Goal: Information Seeking & Learning: Learn about a topic

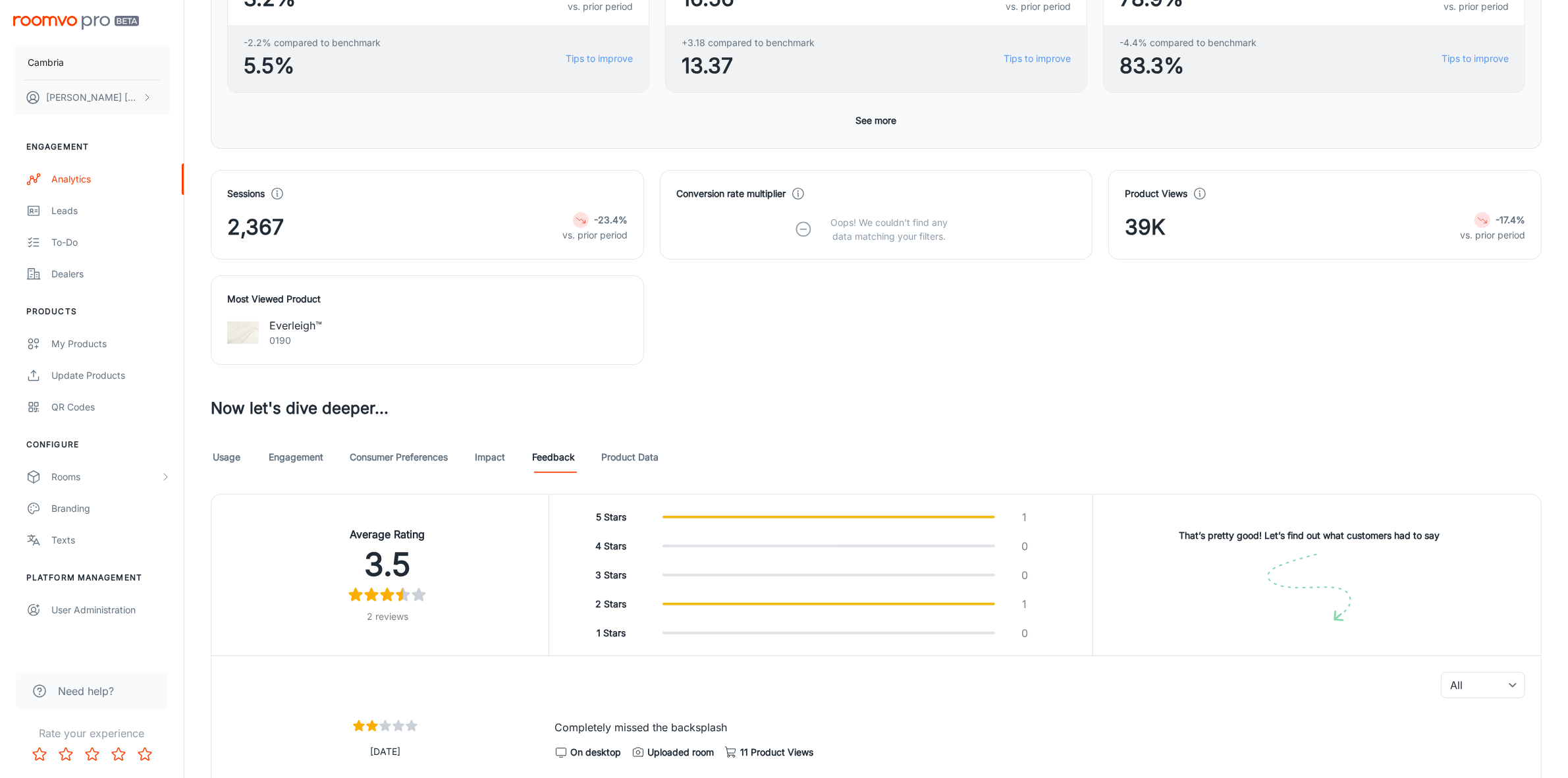
scroll to position [344, 0]
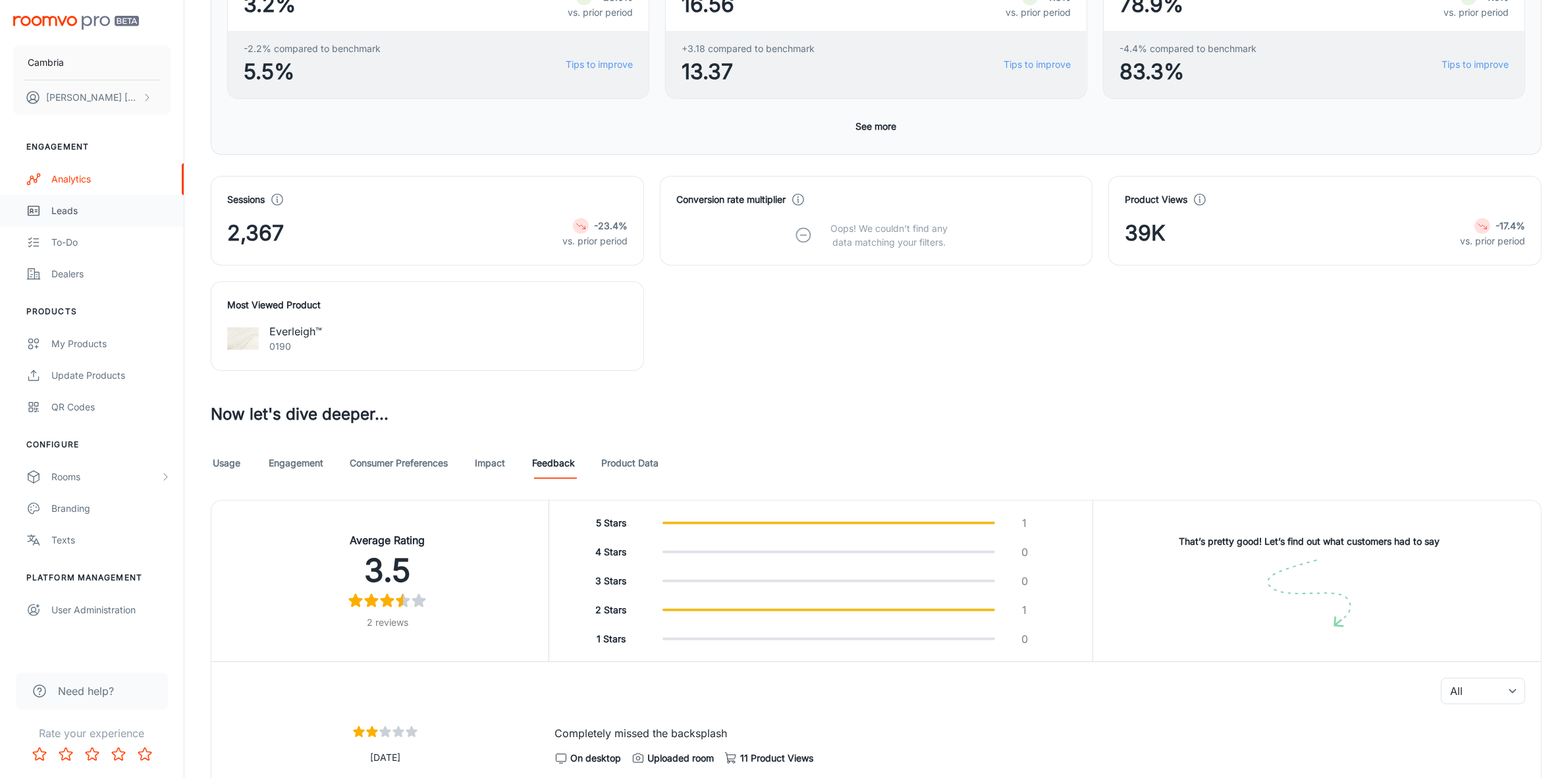
click at [57, 211] on div "Leads" at bounding box center [111, 211] width 119 height 15
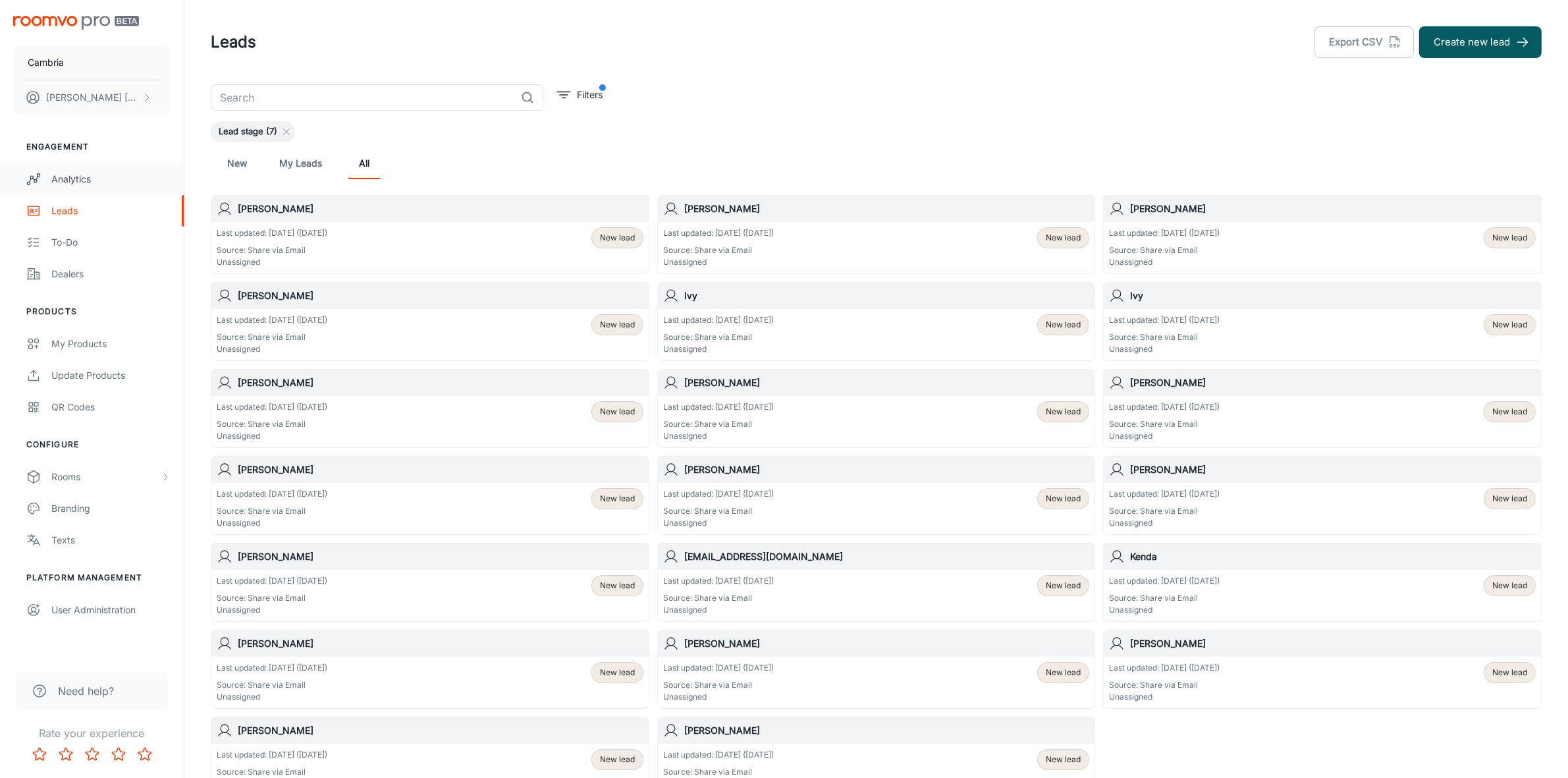
click at [79, 178] on div "Analytics" at bounding box center [111, 179] width 119 height 15
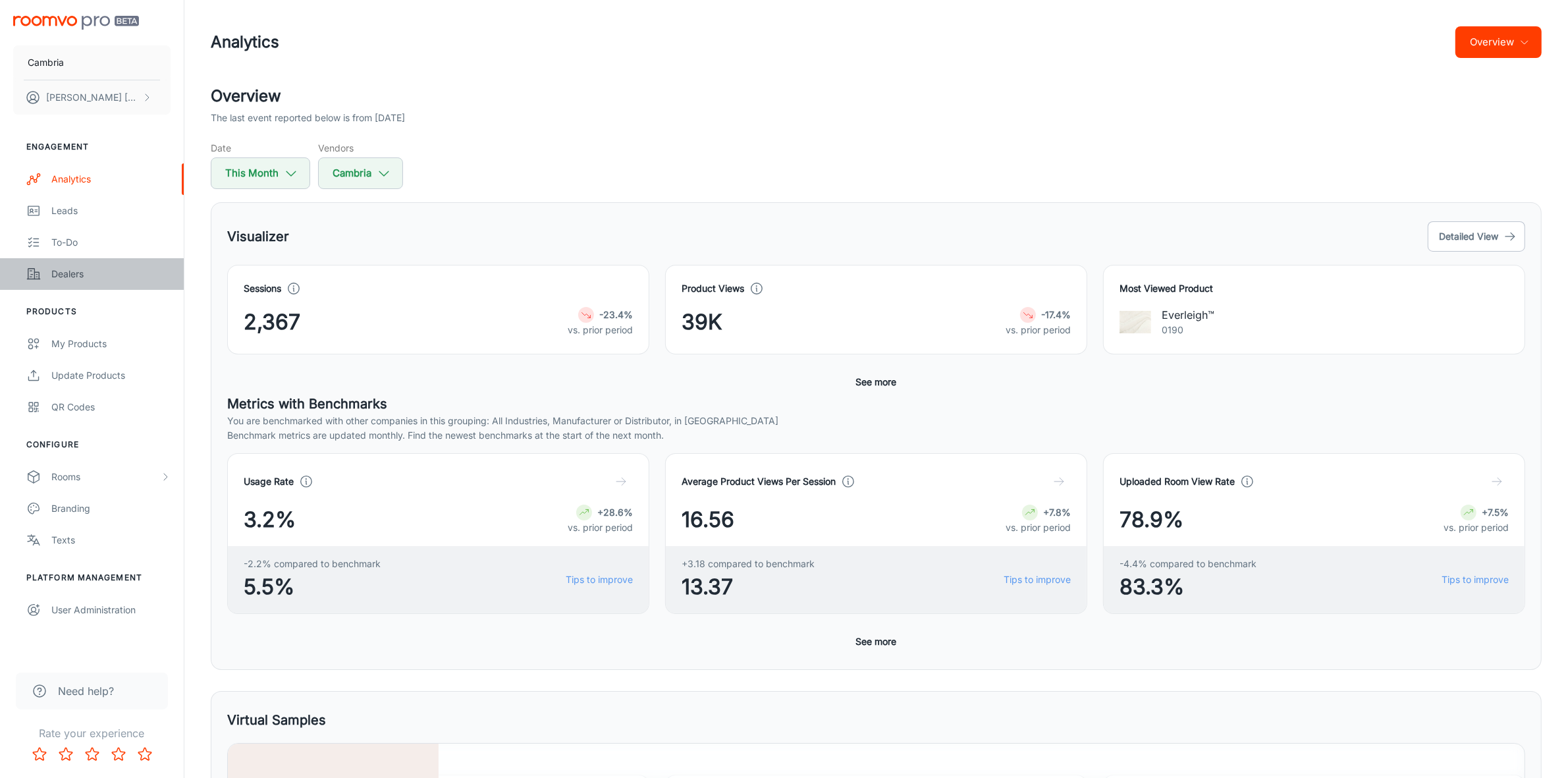
click at [58, 275] on div "Dealers" at bounding box center [111, 273] width 119 height 15
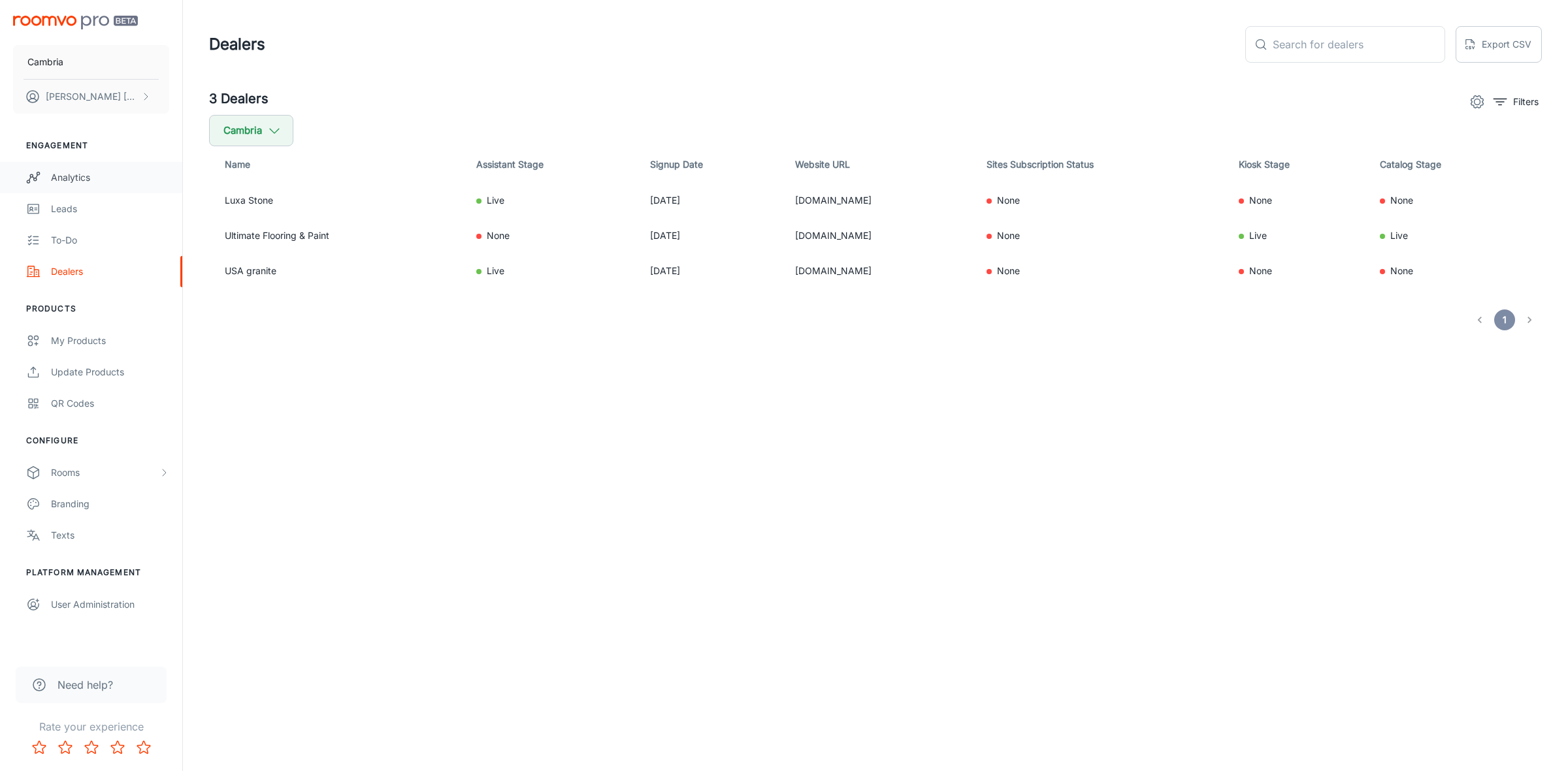
click at [99, 168] on link "Analytics" at bounding box center [91, 177] width 182 height 31
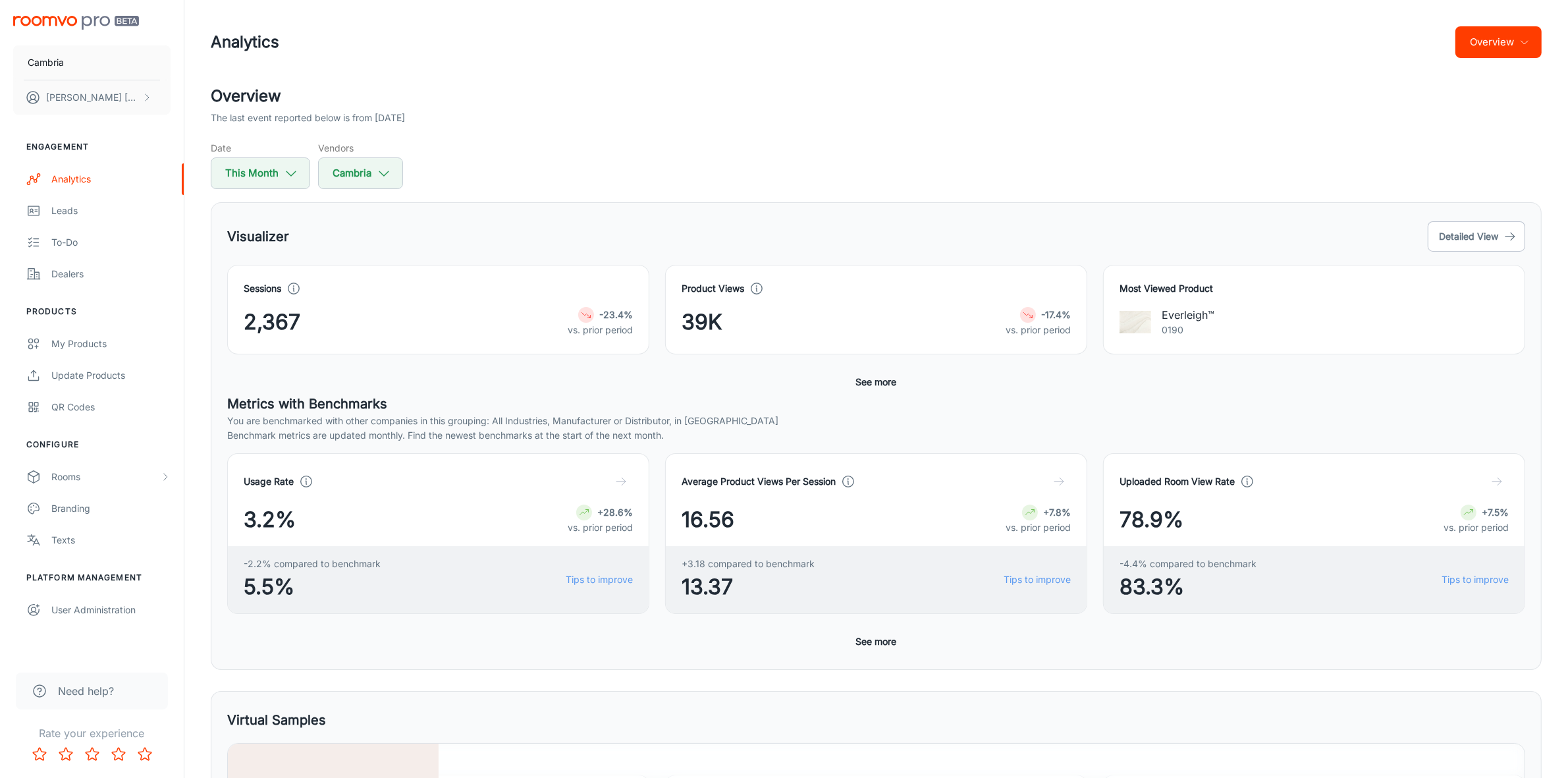
click at [1520, 44] on icon "button" at bounding box center [1525, 42] width 11 height 11
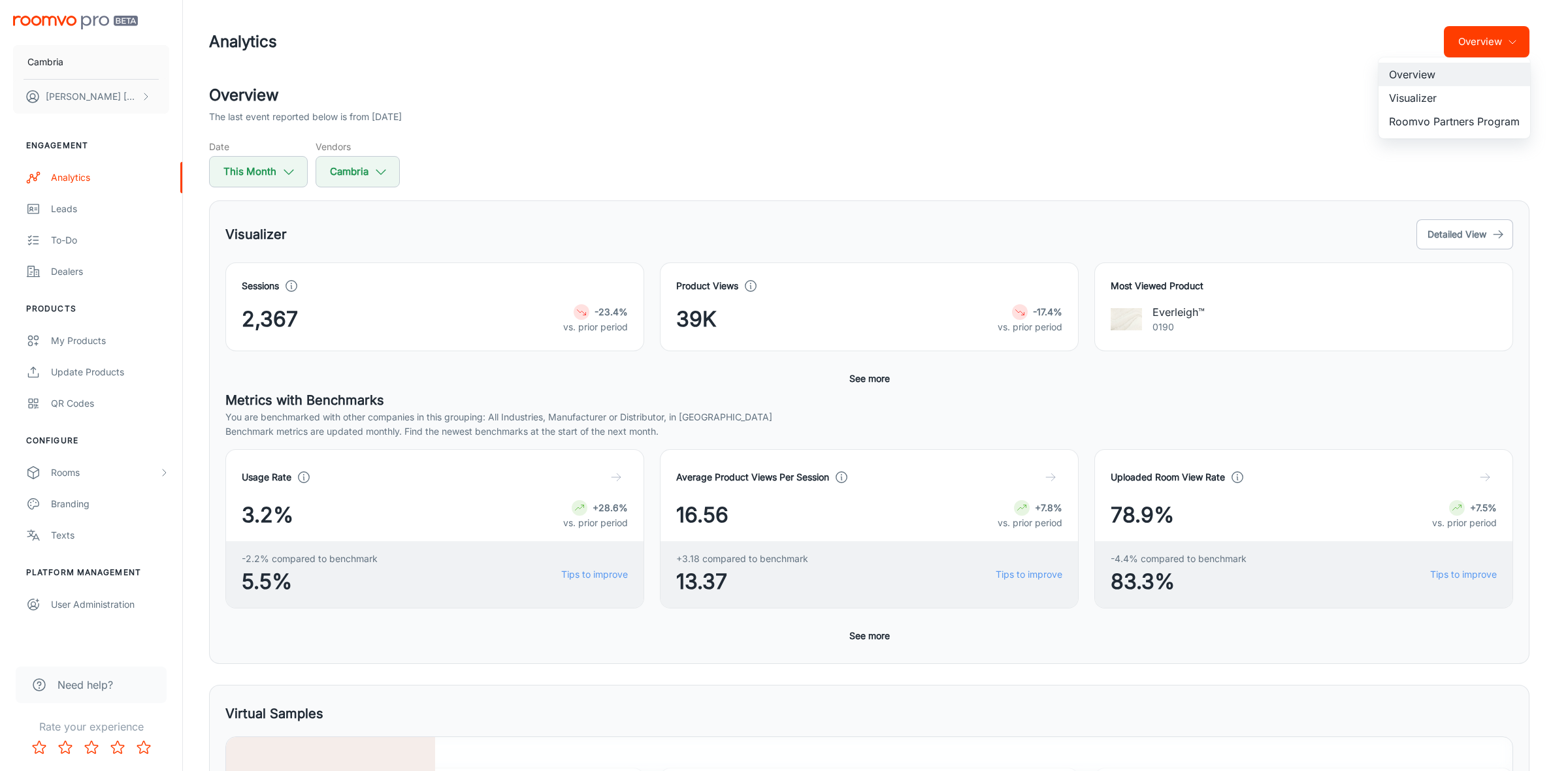
click at [1440, 121] on li "Roomvo Partners Program" at bounding box center [1454, 121] width 152 height 24
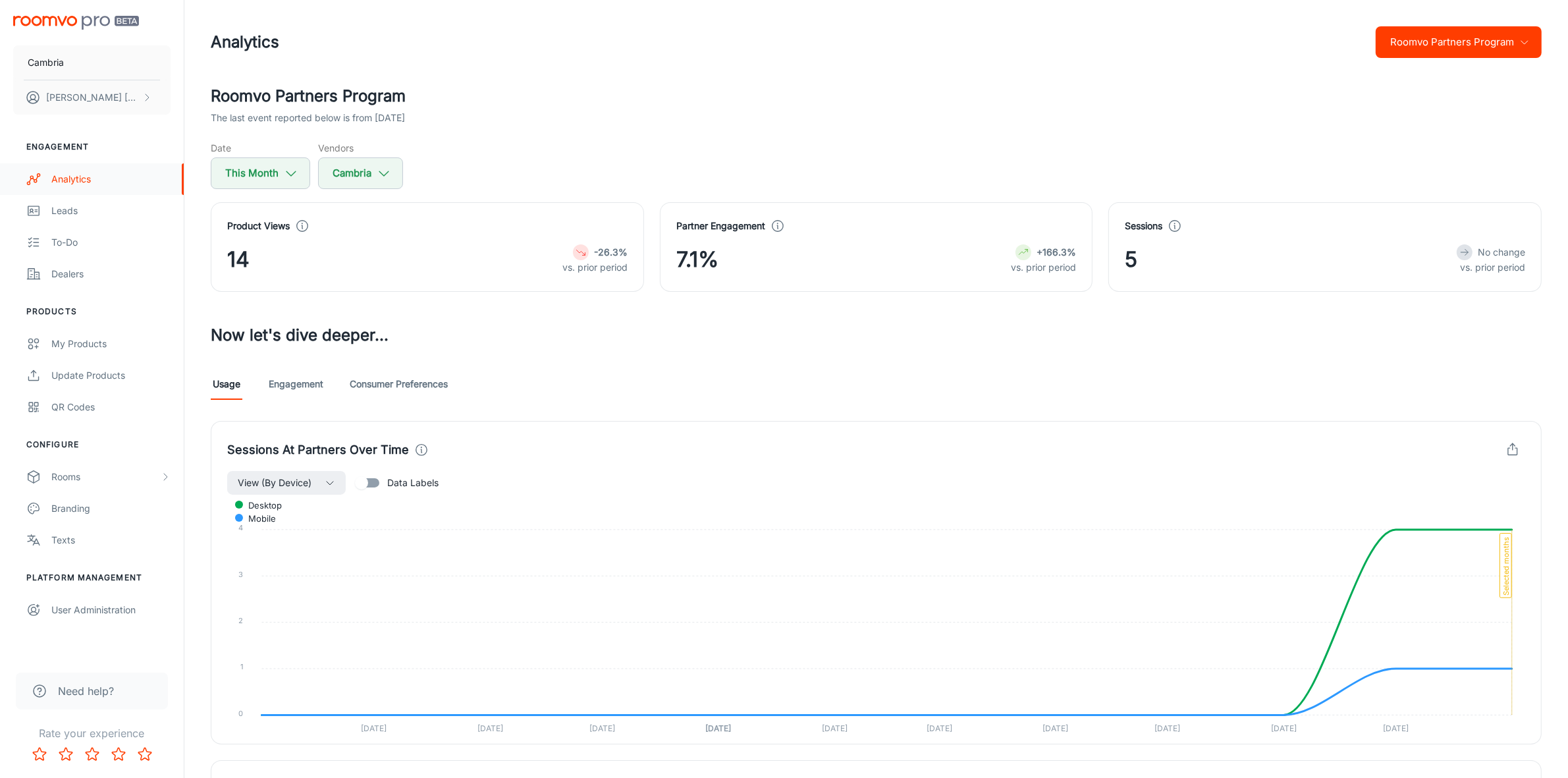
click at [81, 178] on div "Analytics" at bounding box center [111, 179] width 119 height 15
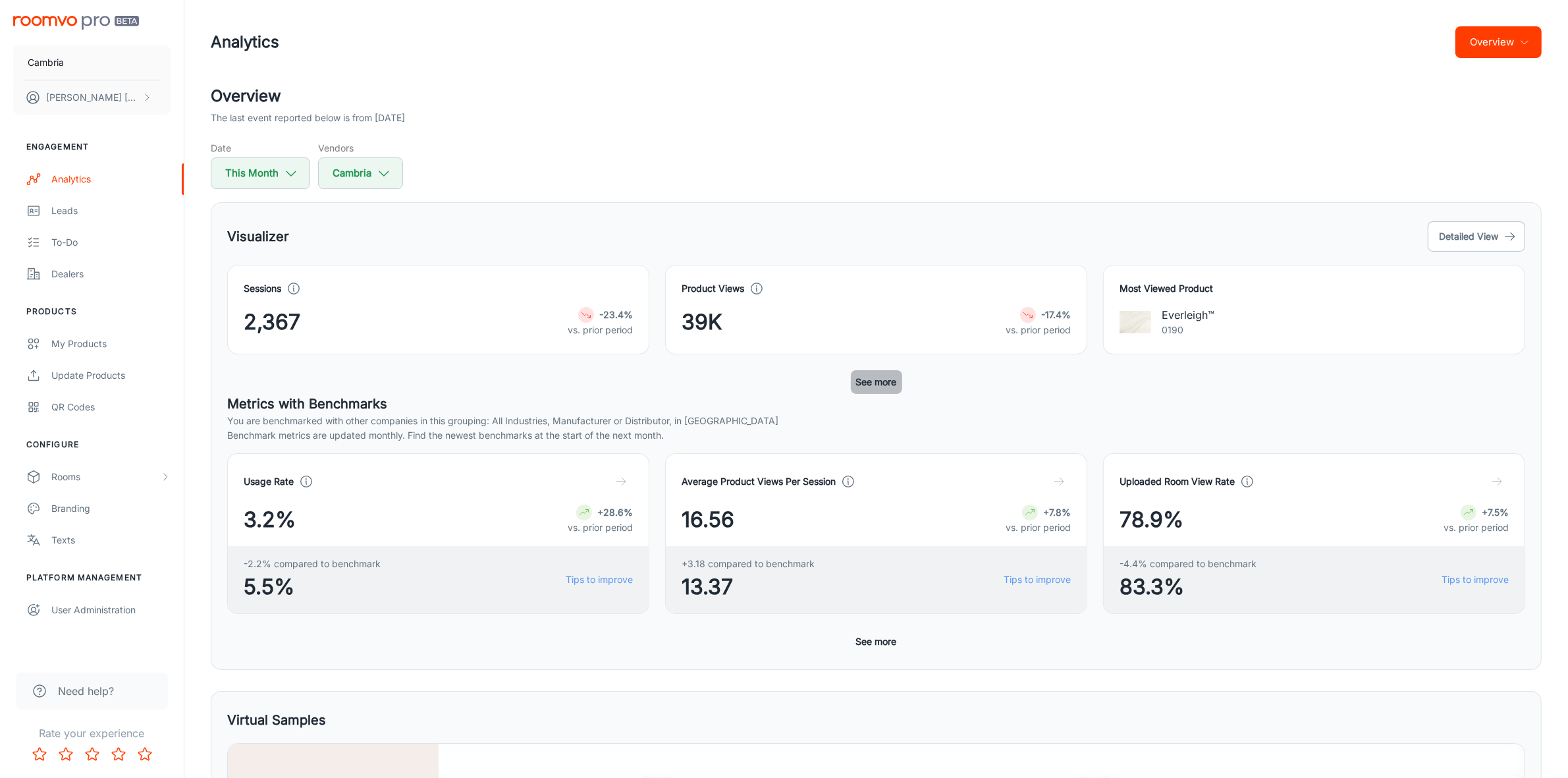
click at [880, 380] on button "See more" at bounding box center [876, 381] width 51 height 24
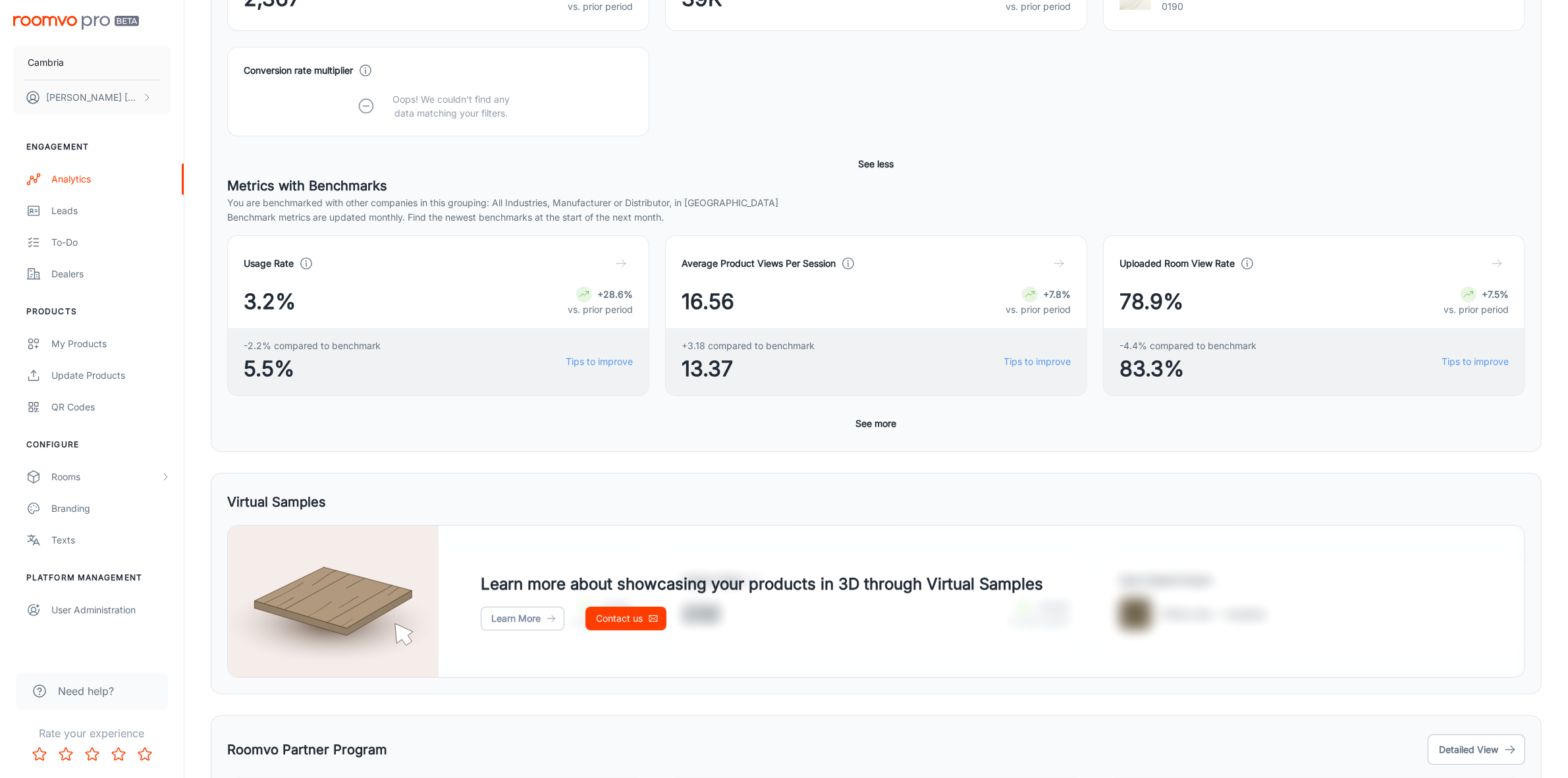
scroll to position [329, 0]
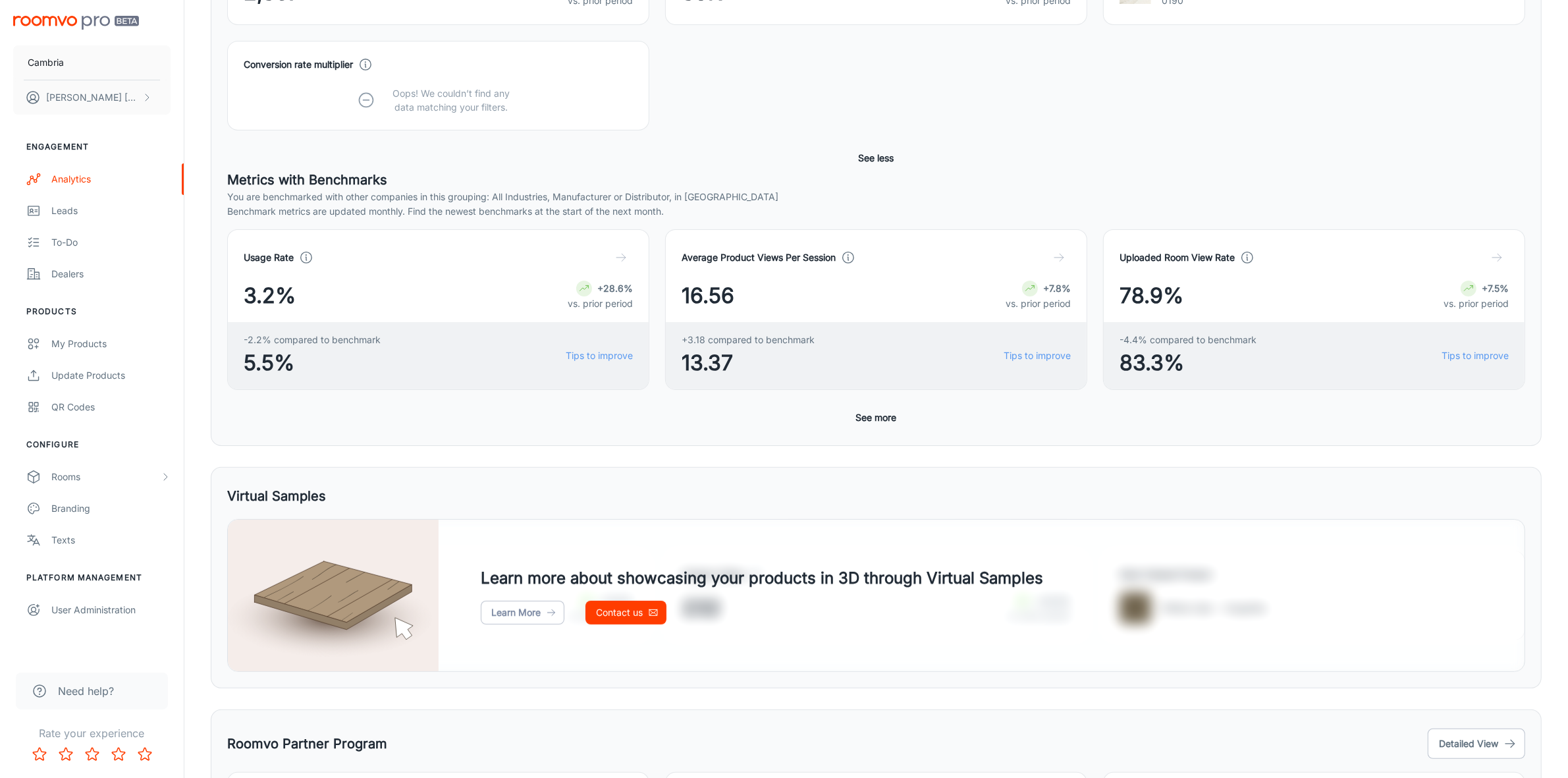
click at [868, 413] on button "See more" at bounding box center [876, 417] width 51 height 24
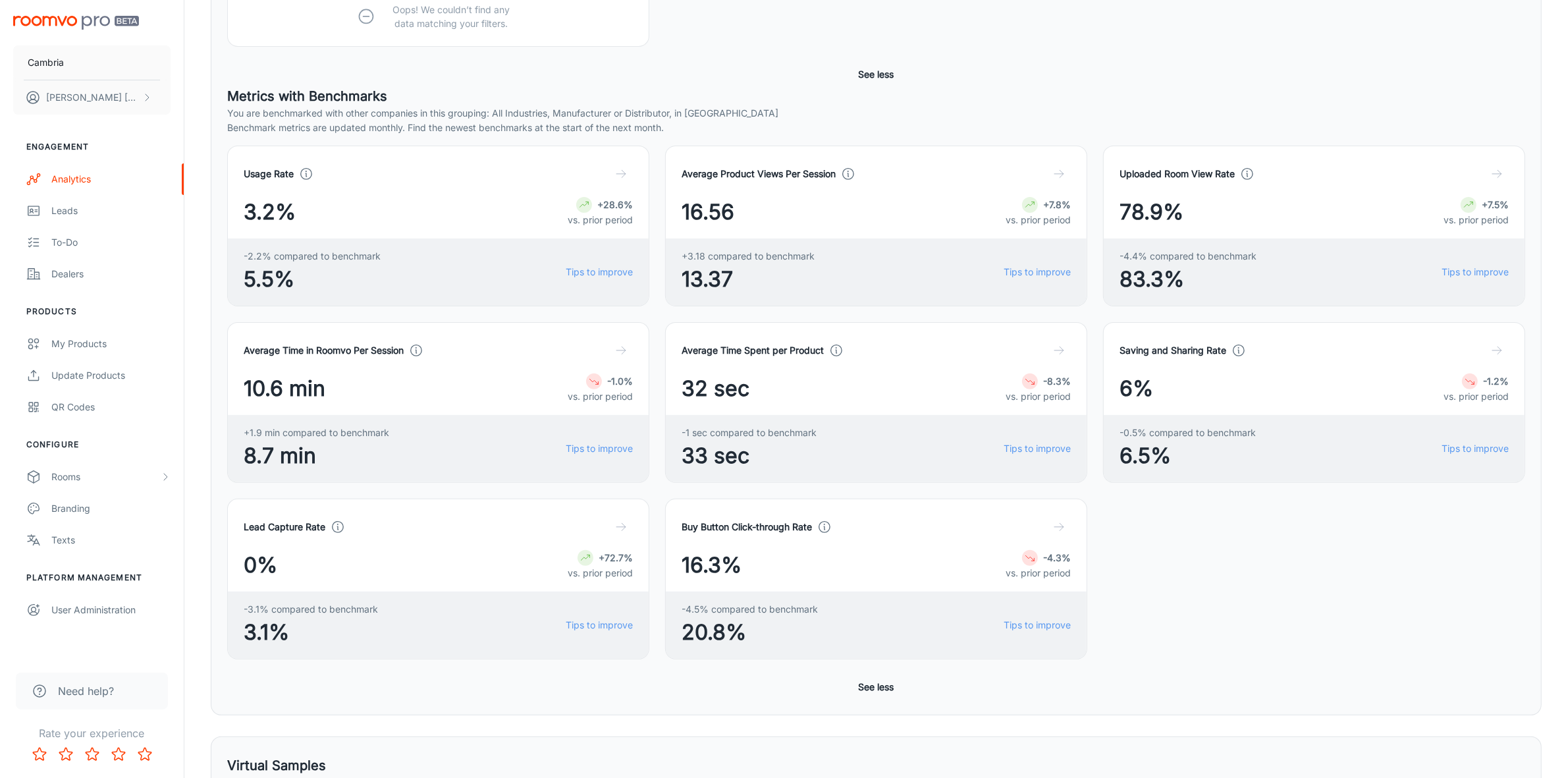
scroll to position [412, 0]
click at [1060, 177] on icon "button" at bounding box center [1059, 175] width 13 height 13
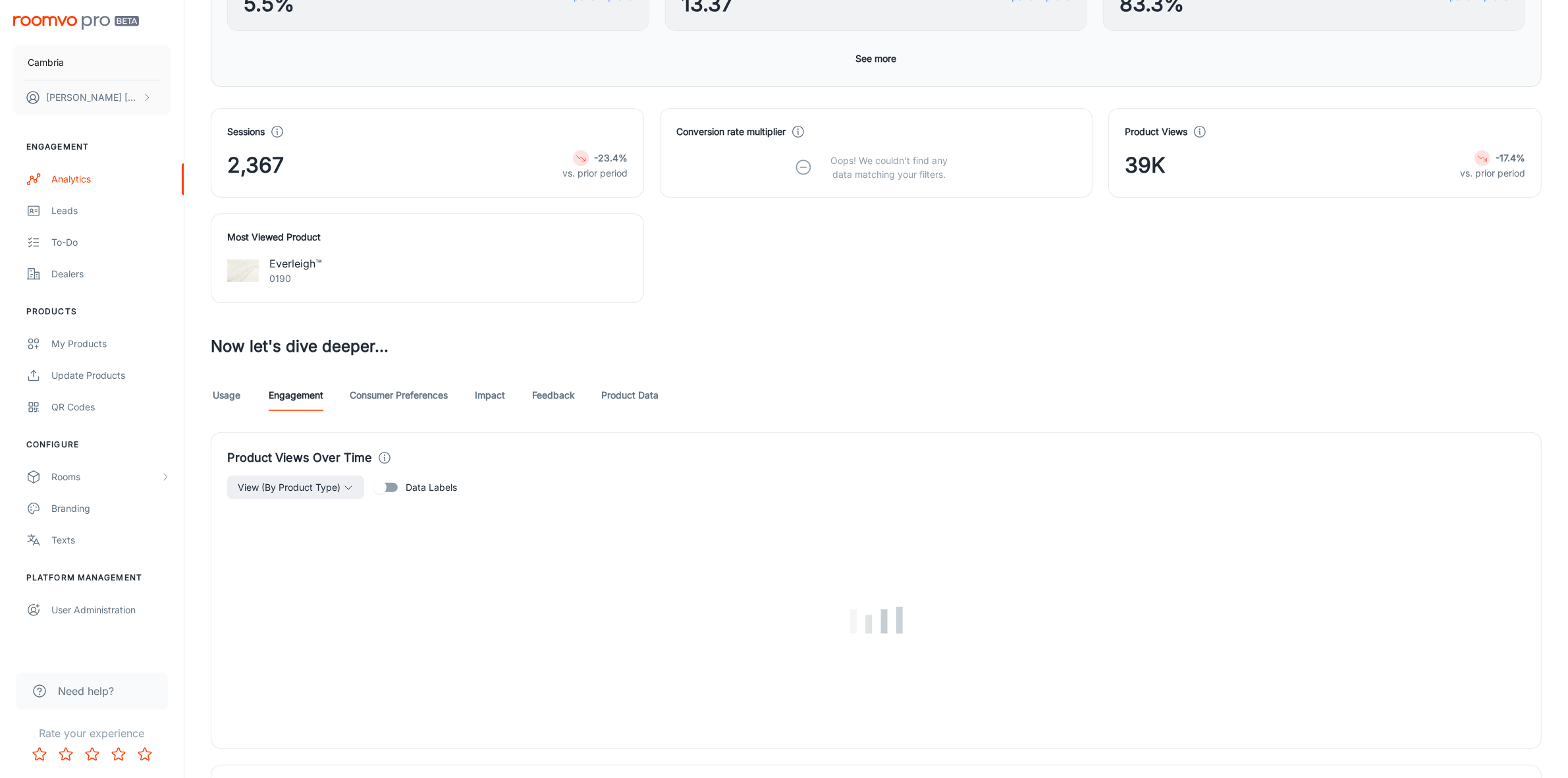
scroll to position [1294, 0]
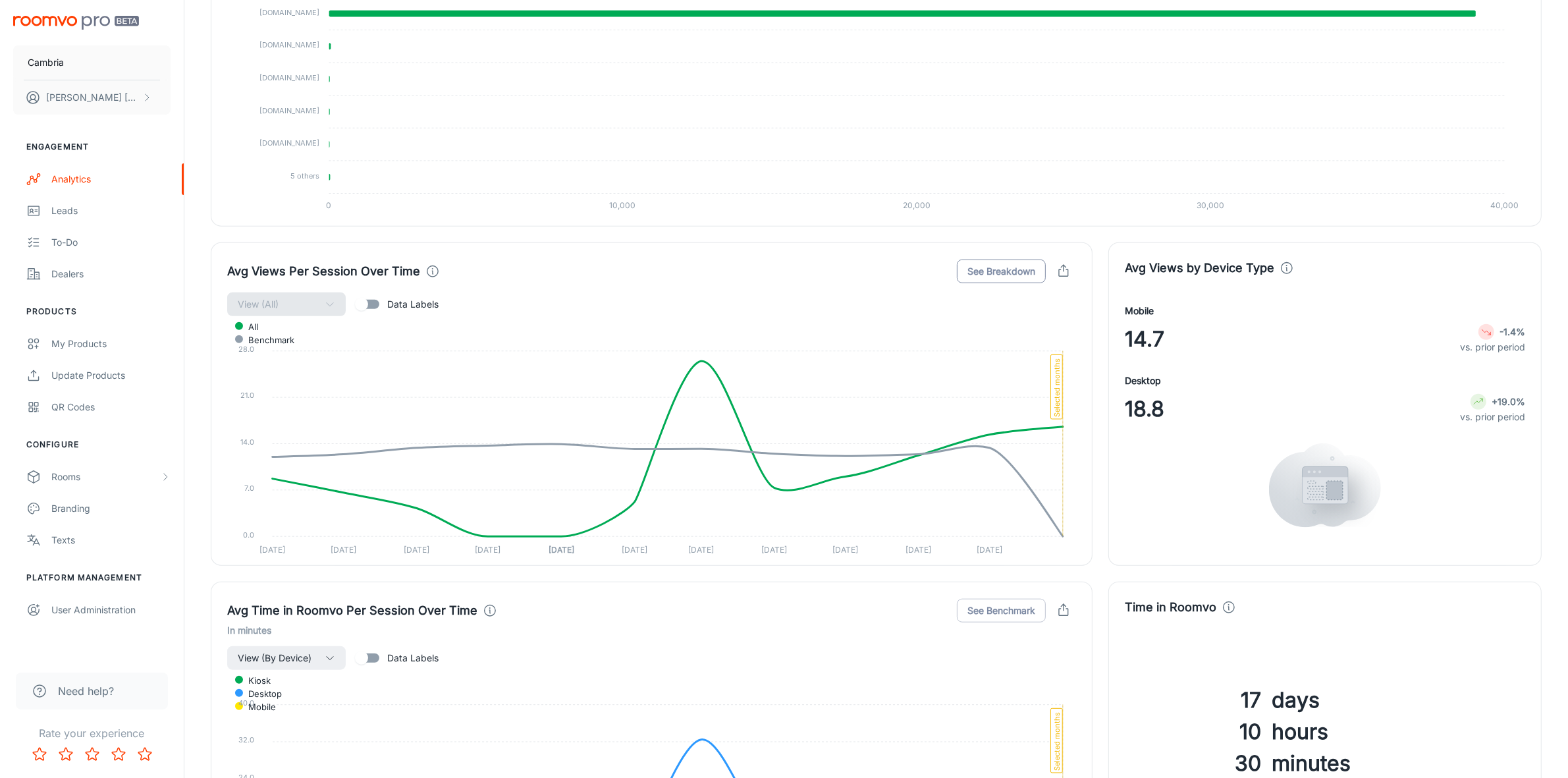
click at [992, 267] on button "See Breakdown" at bounding box center [1001, 271] width 89 height 24
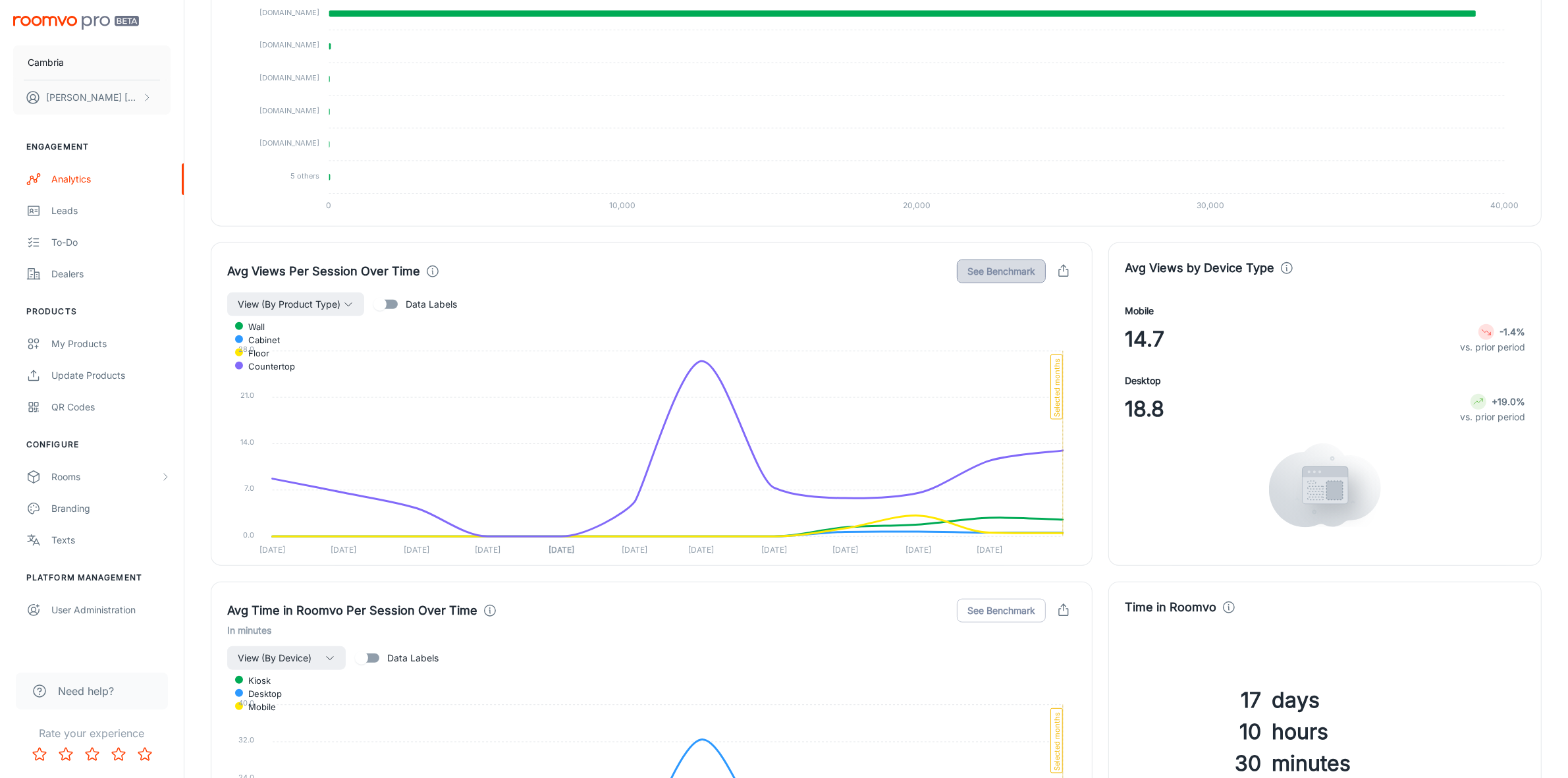
click at [993, 271] on button "See Benchmark" at bounding box center [1001, 271] width 89 height 24
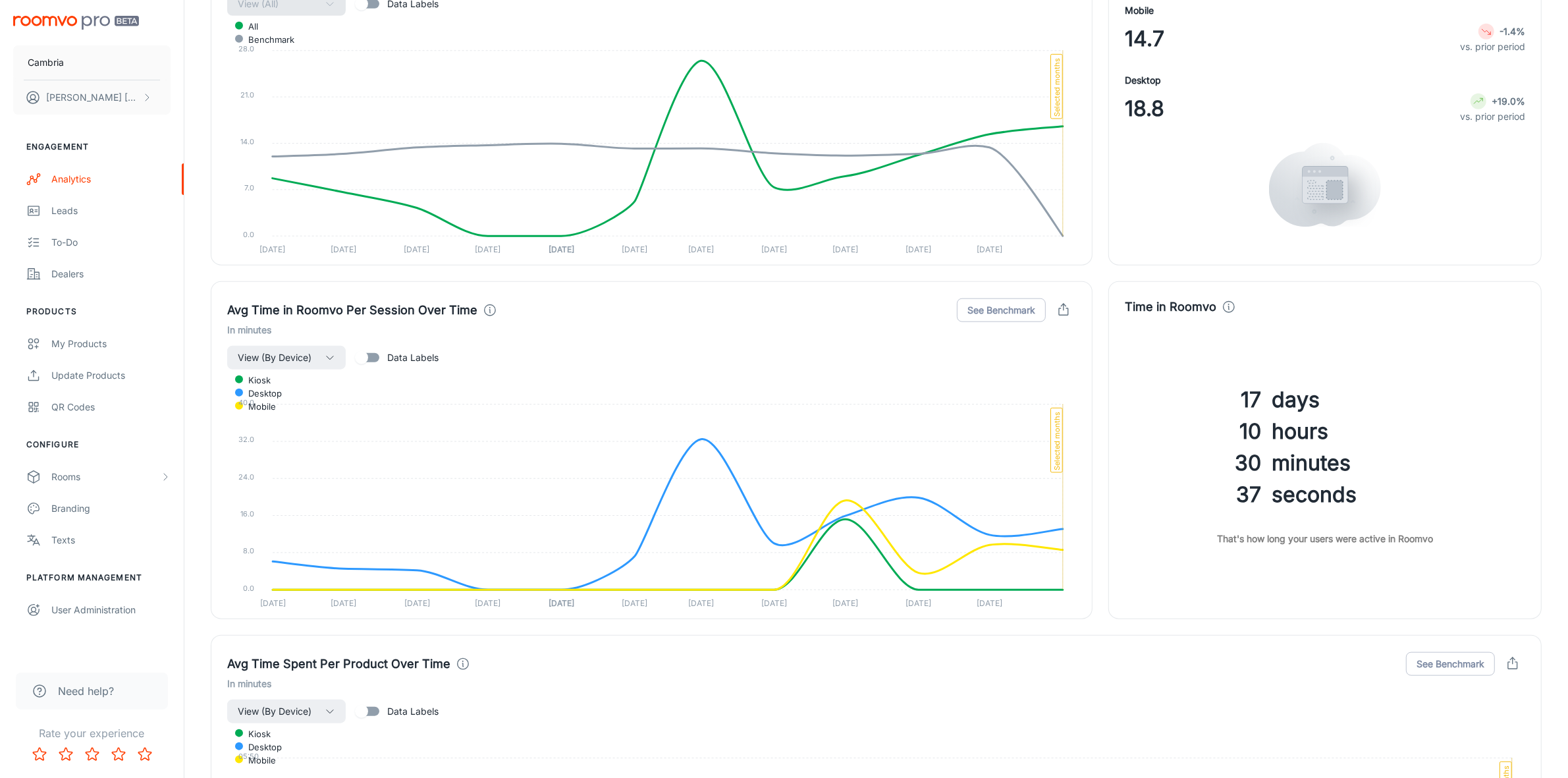
scroll to position [1624, 0]
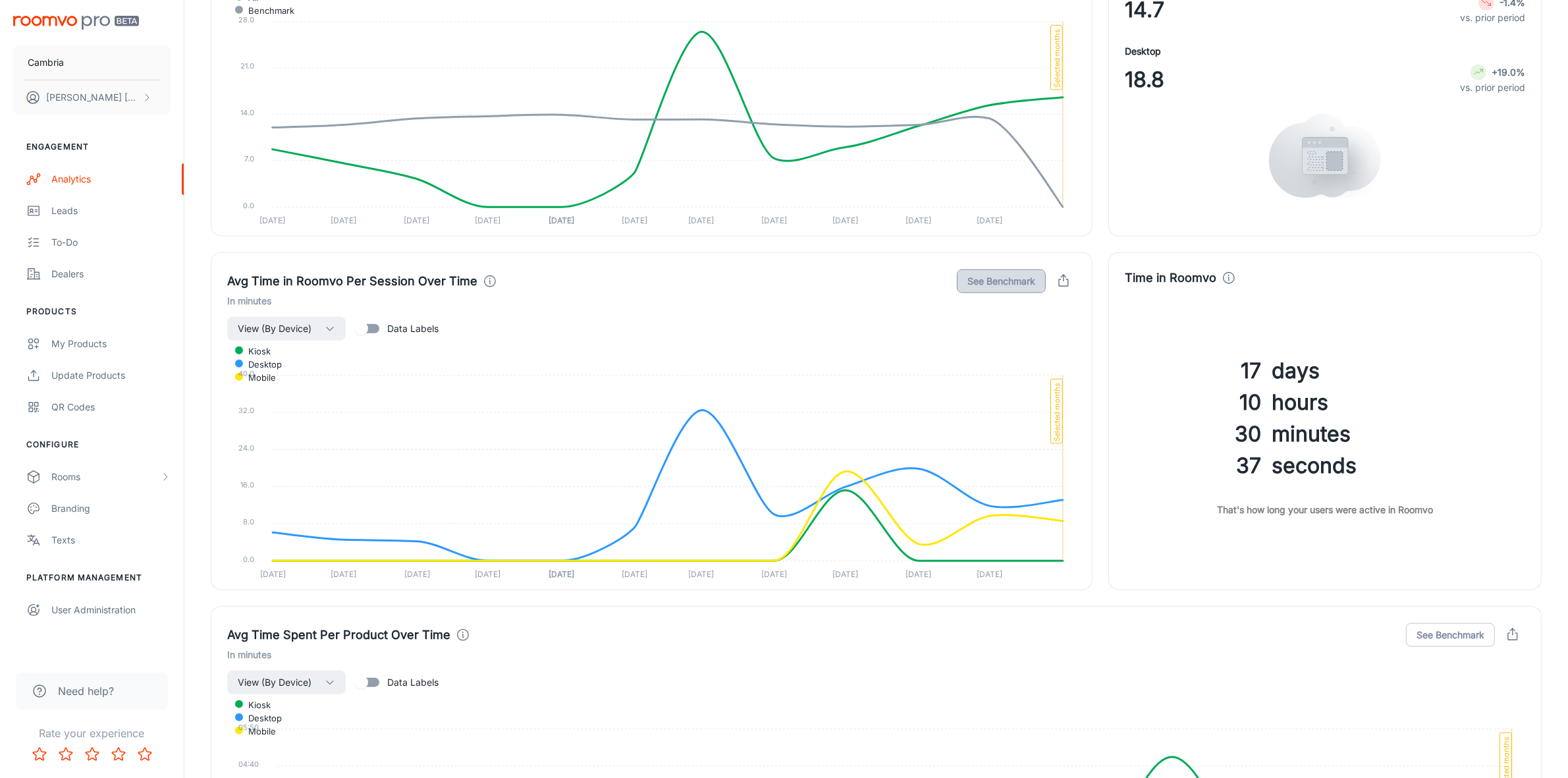
click at [993, 279] on button "See Benchmark" at bounding box center [1001, 281] width 89 height 24
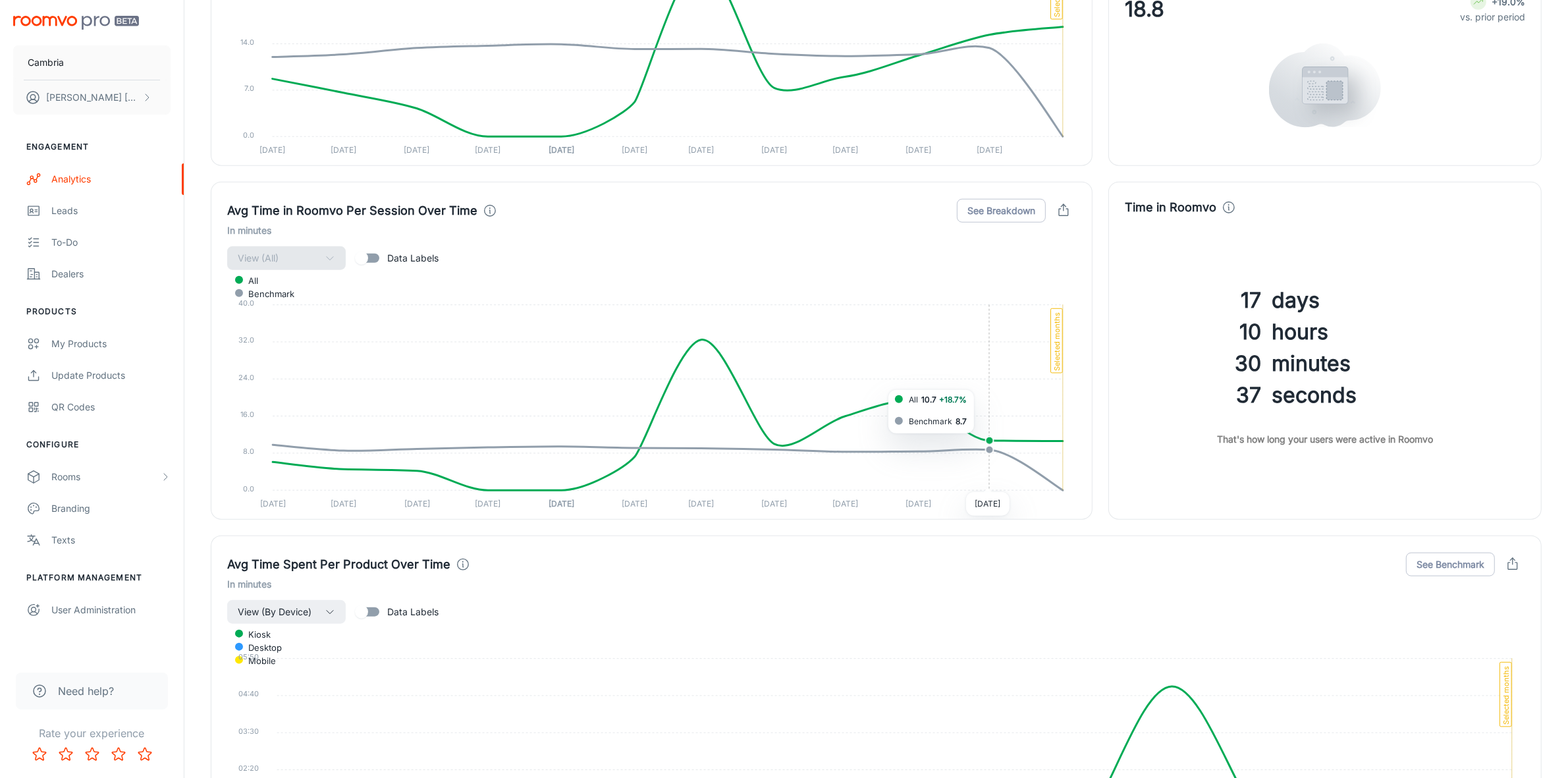
scroll to position [1871, 0]
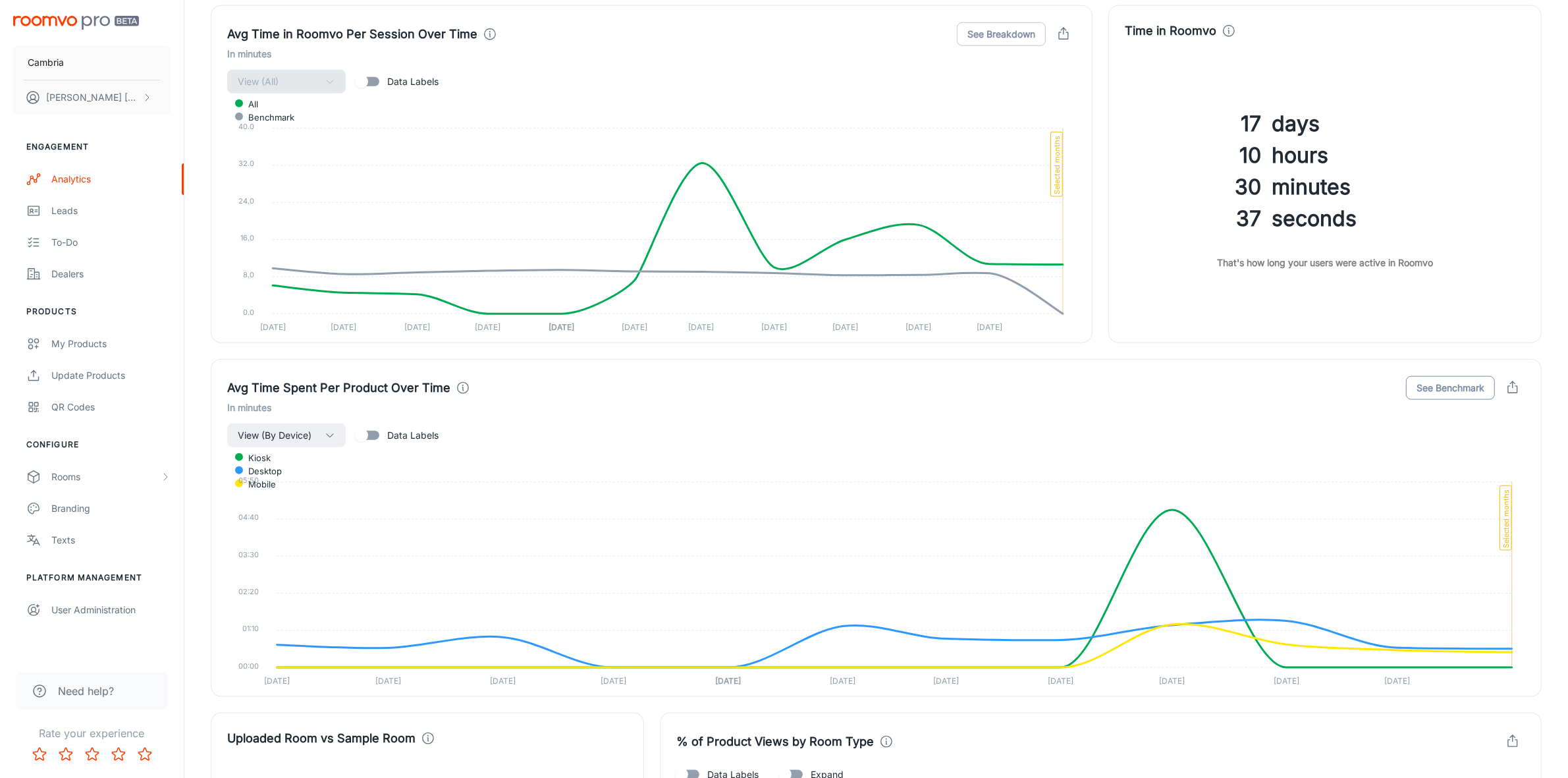
click at [1413, 391] on button "See Benchmark" at bounding box center [1451, 387] width 89 height 24
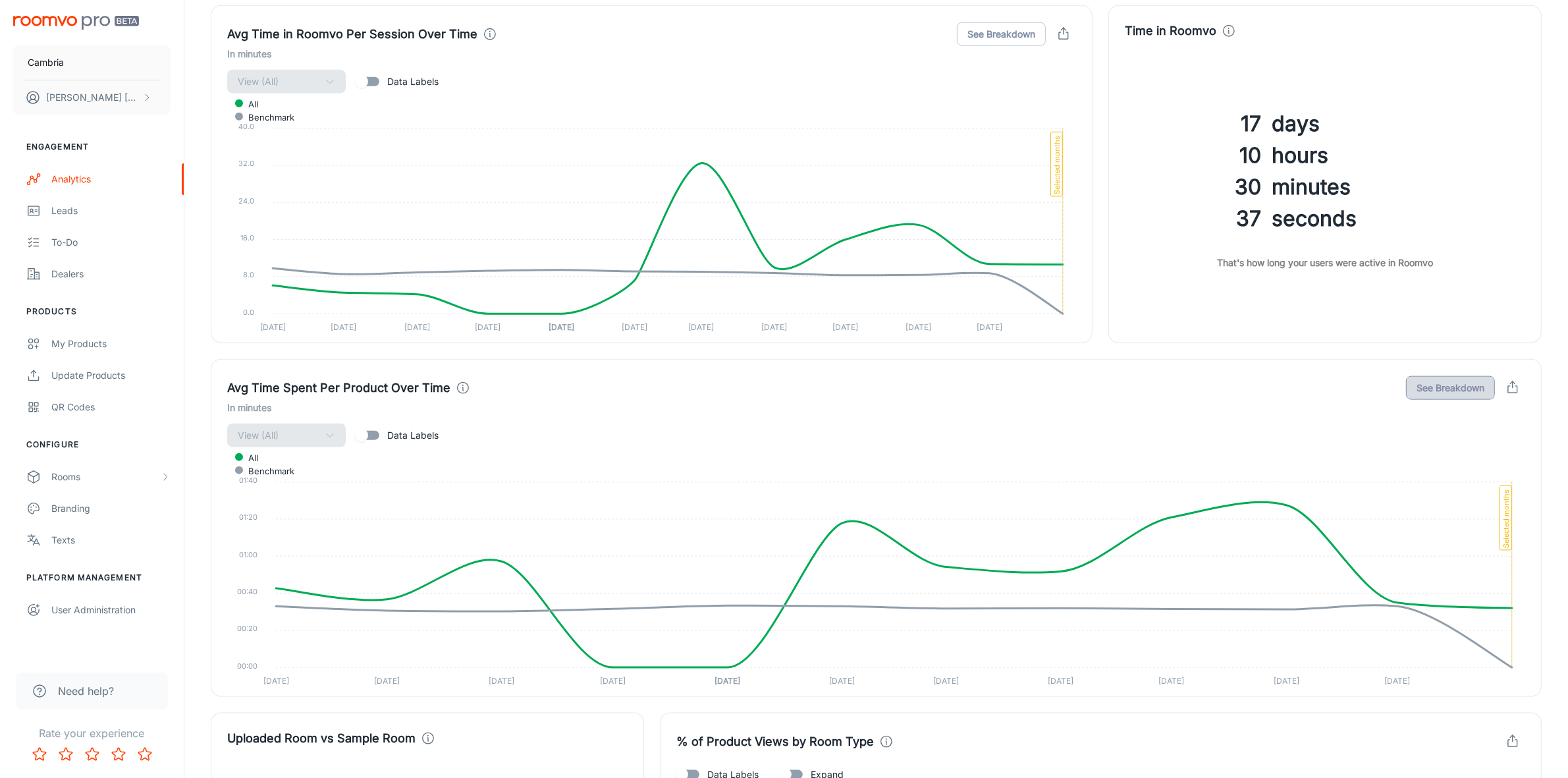
click at [1420, 391] on button "See Breakdown" at bounding box center [1451, 387] width 89 height 24
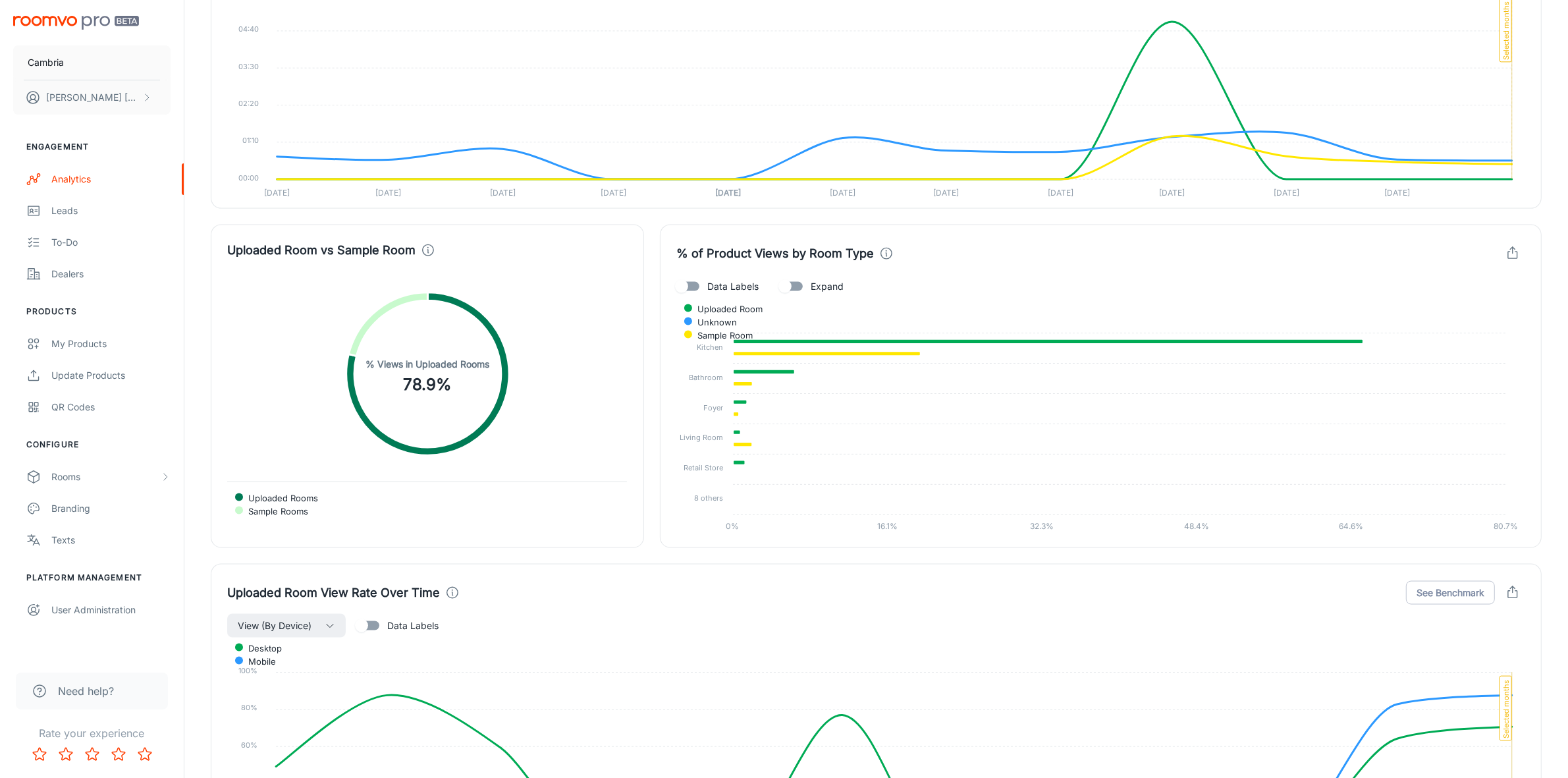
scroll to position [2365, 0]
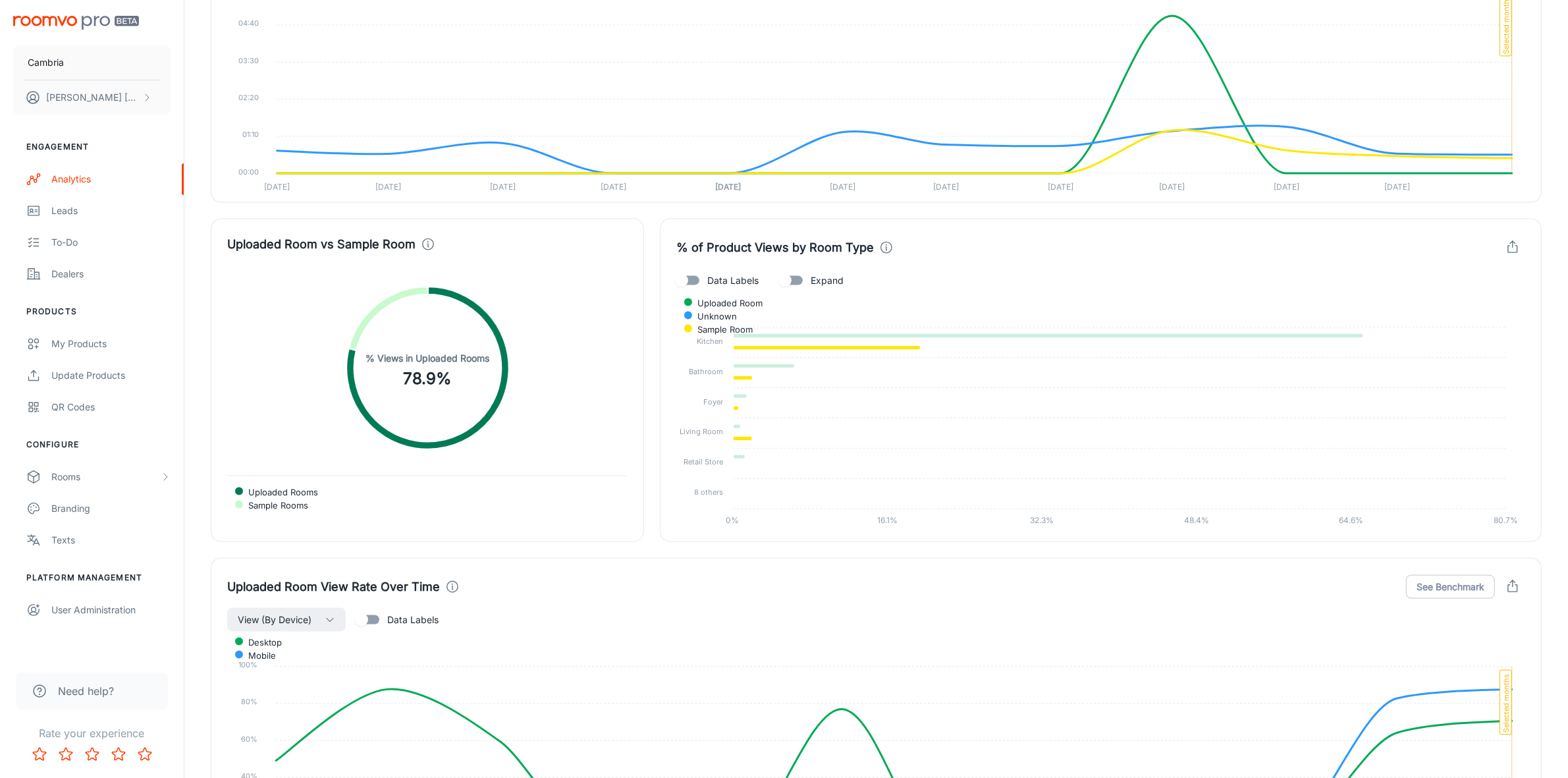
click at [1464, 299] on div "Uploaded Room Unknown Sample Room" at bounding box center [1100, 315] width 849 height 41
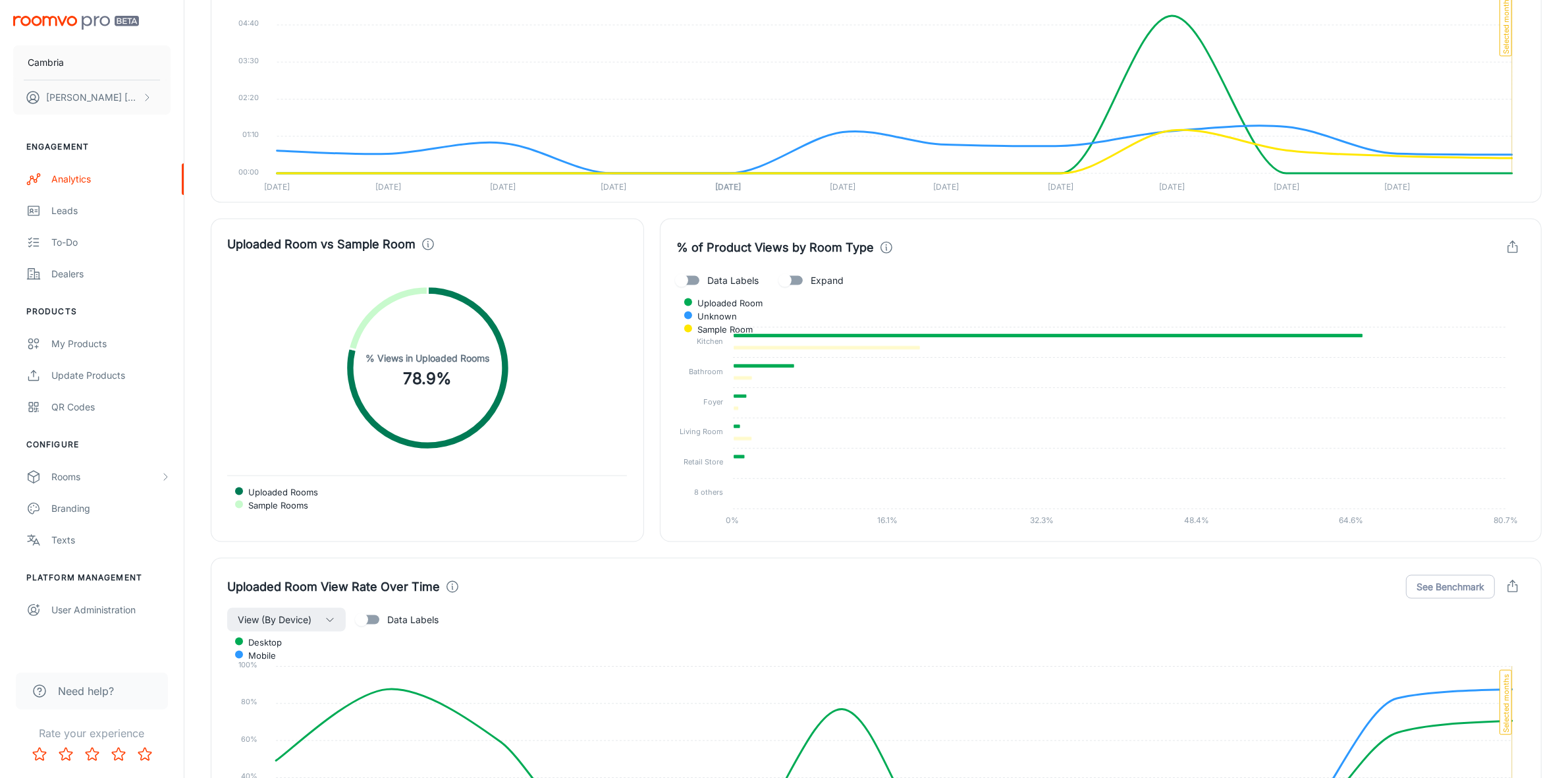
click at [763, 308] on span "Uploaded Room" at bounding box center [725, 302] width 75 height 11
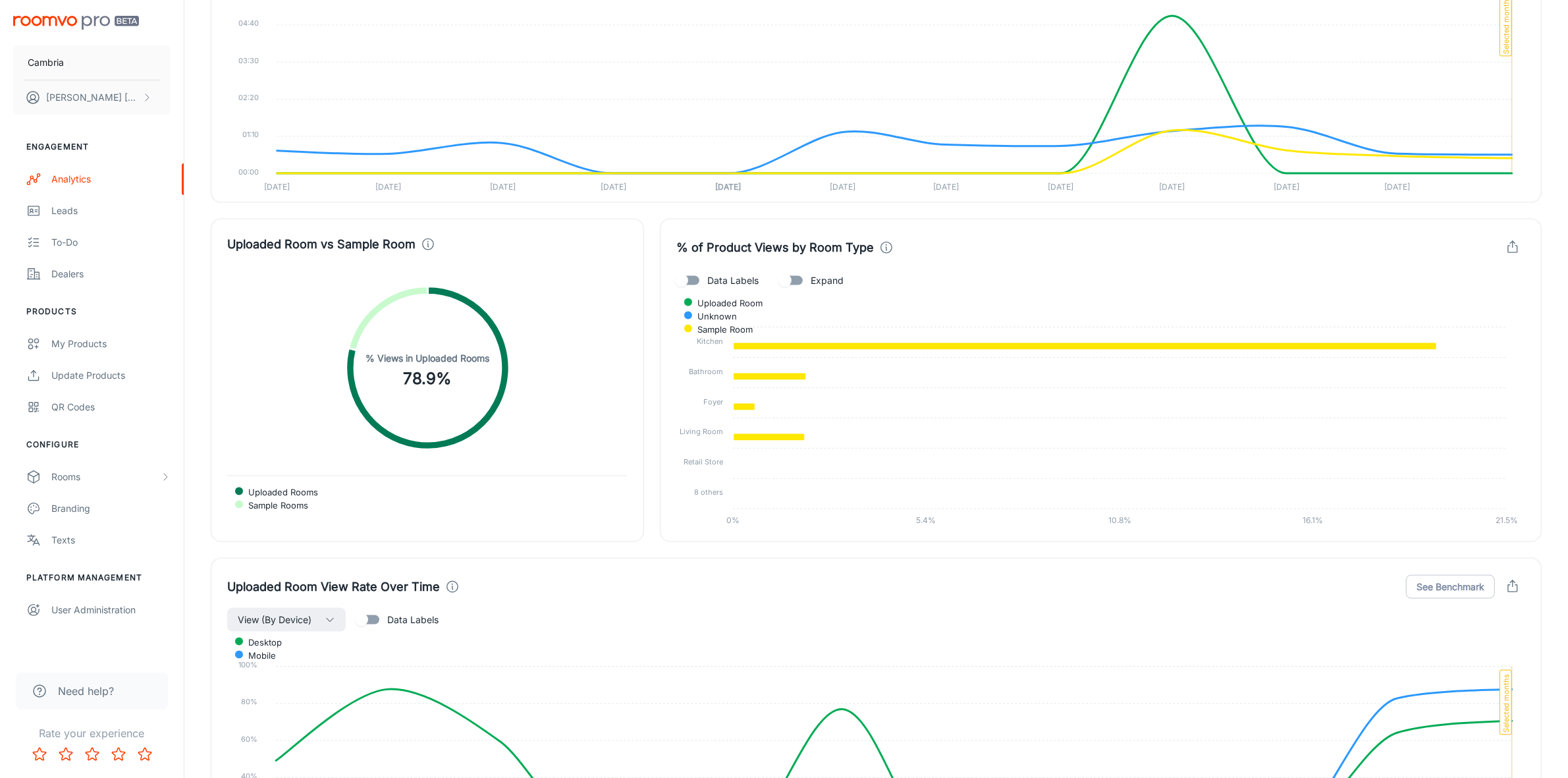
click at [1396, 299] on div "Uploaded Room Unknown Sample Room" at bounding box center [1100, 315] width 849 height 41
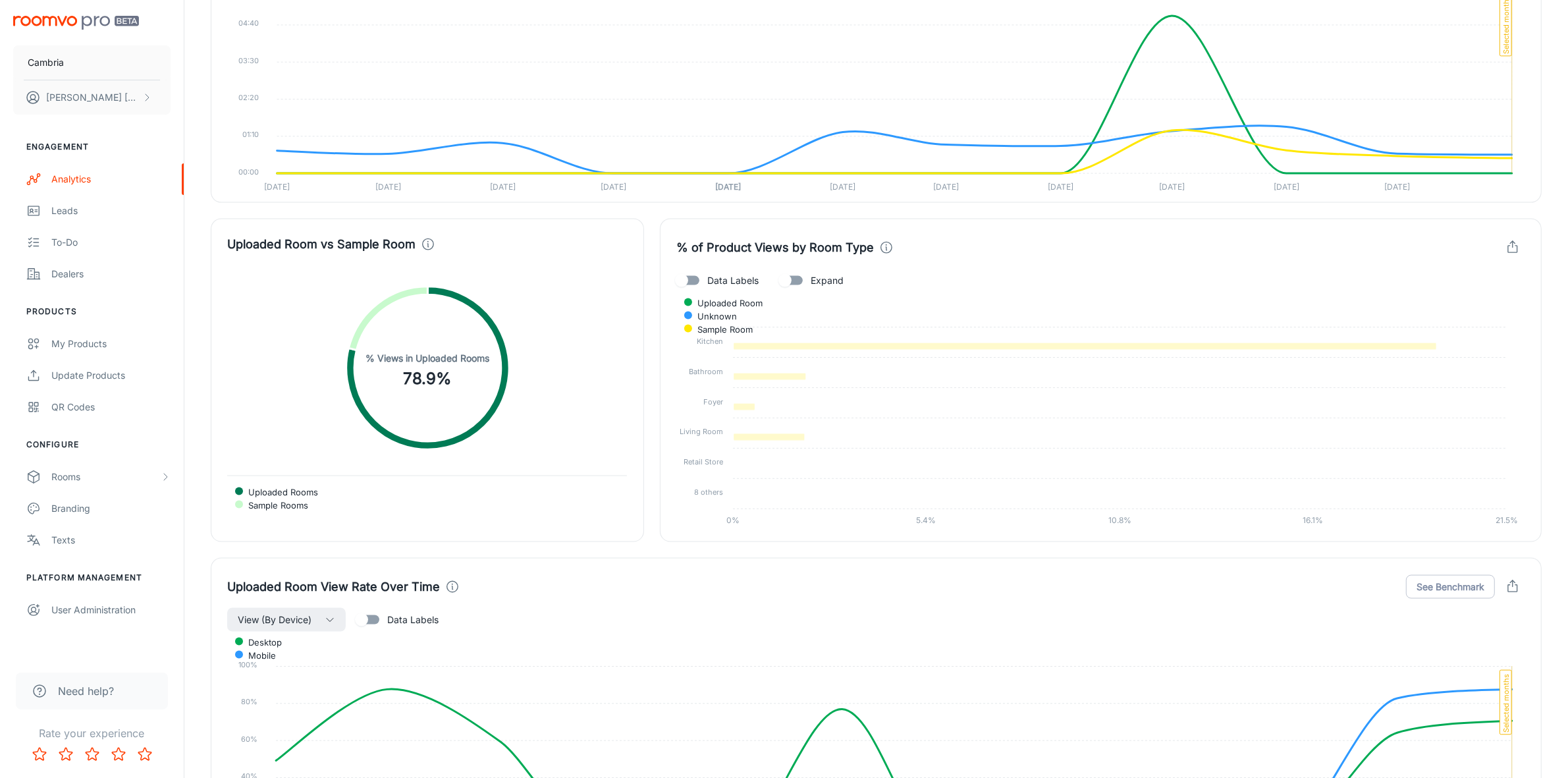
click at [737, 310] on span "Unknown" at bounding box center [712, 315] width 50 height 11
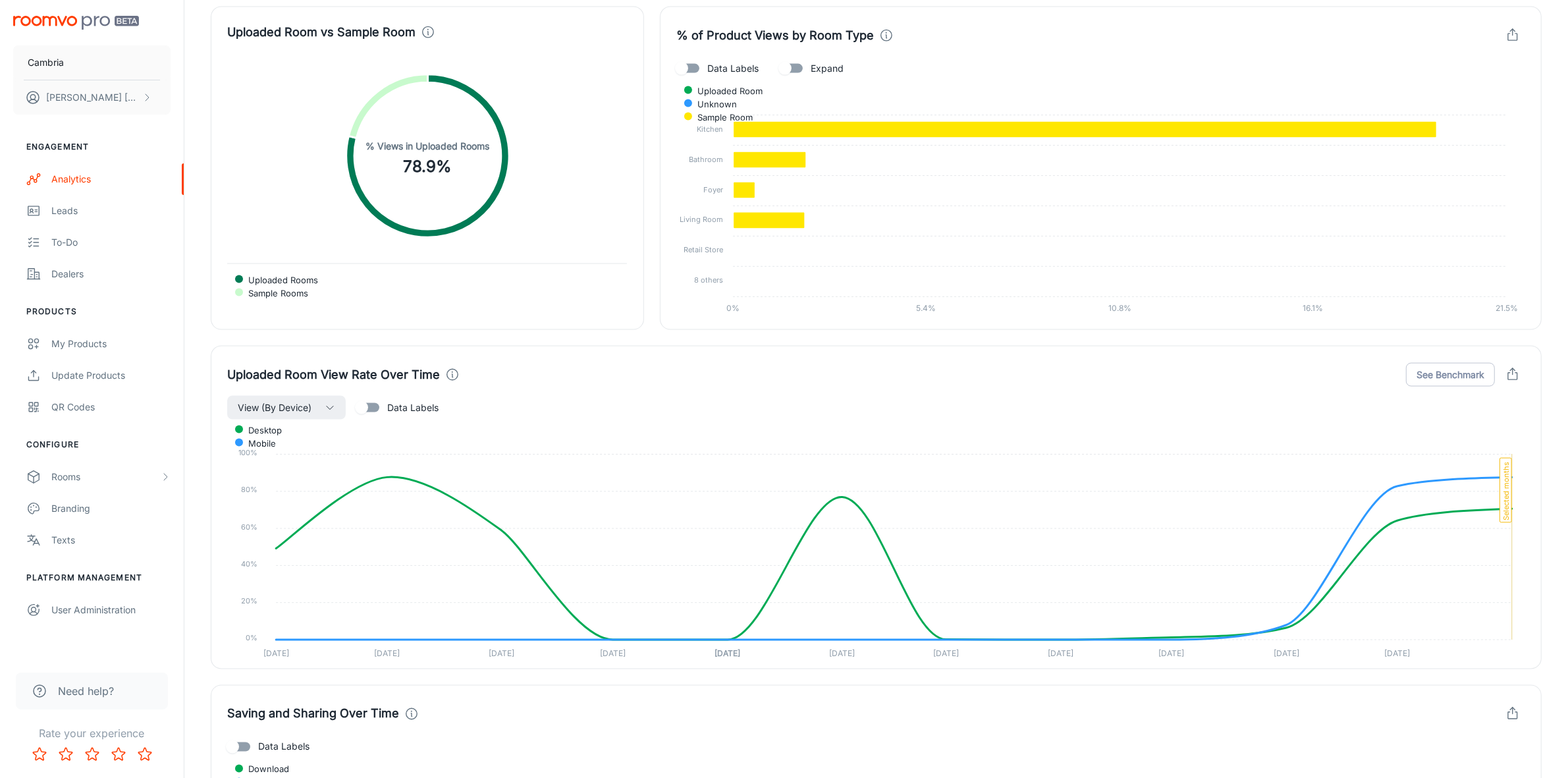
scroll to position [2612, 0]
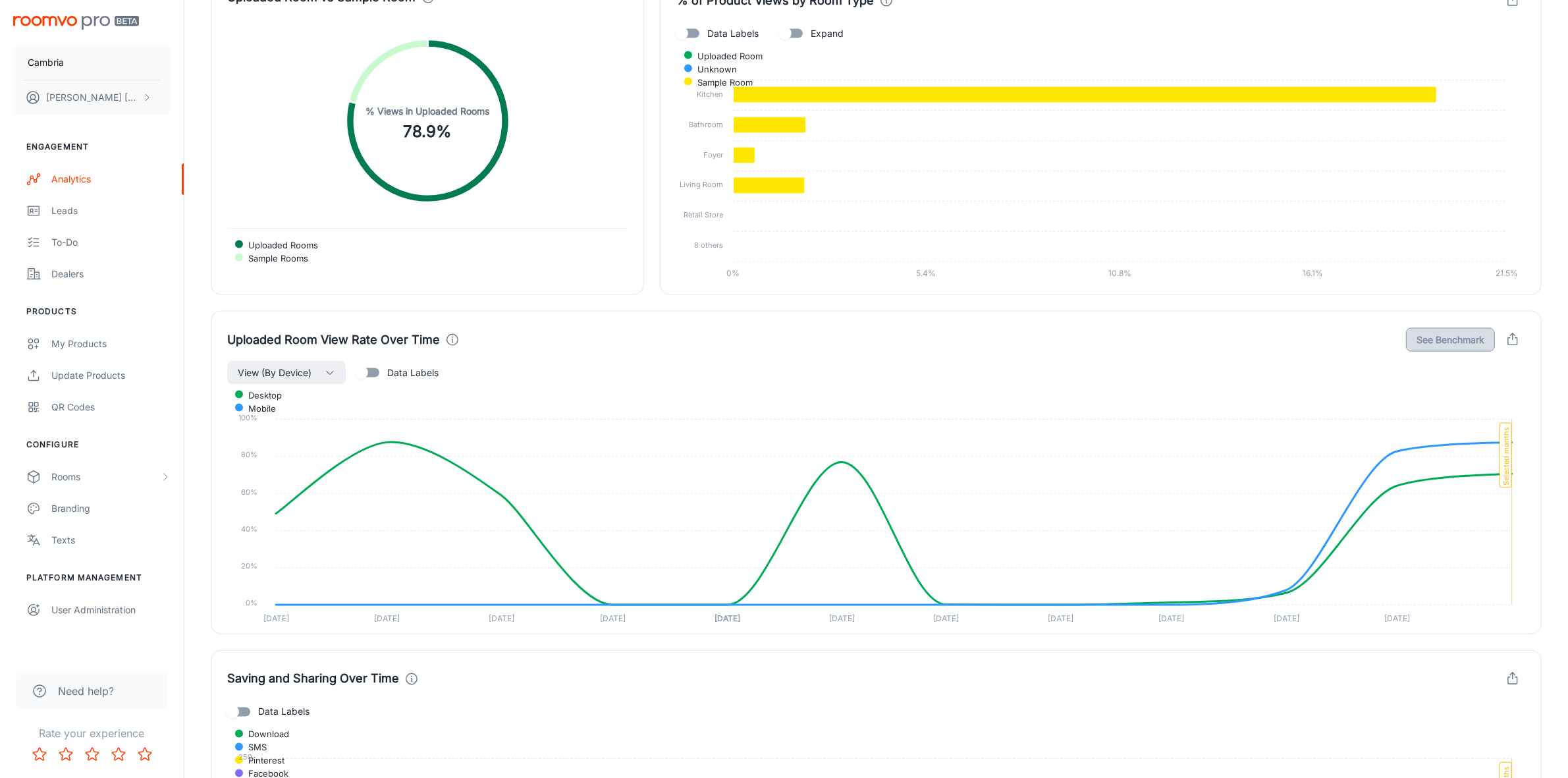
click at [1428, 345] on button "See Benchmark" at bounding box center [1451, 339] width 89 height 24
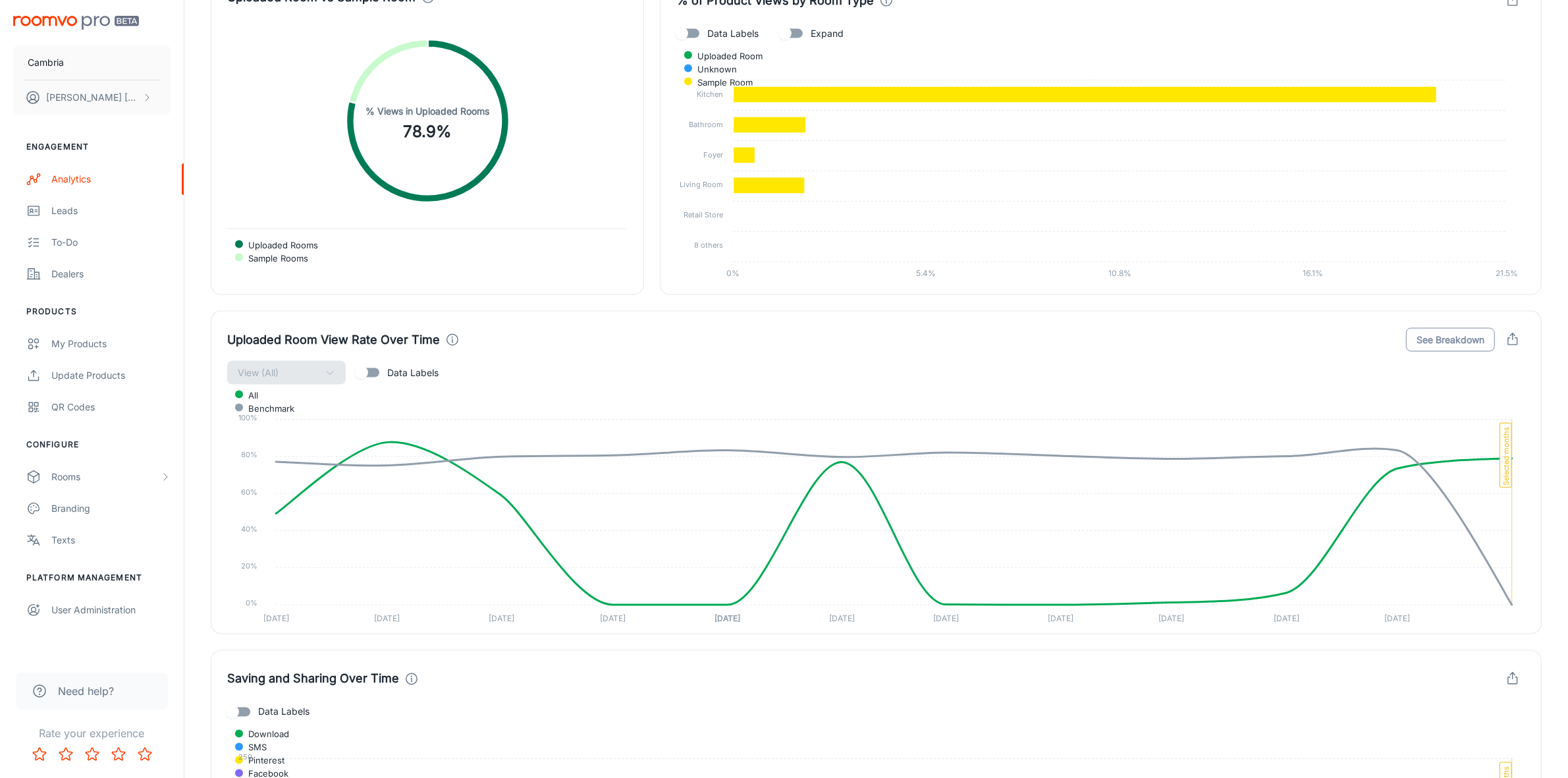
click at [1428, 345] on button "See Breakdown" at bounding box center [1451, 339] width 89 height 24
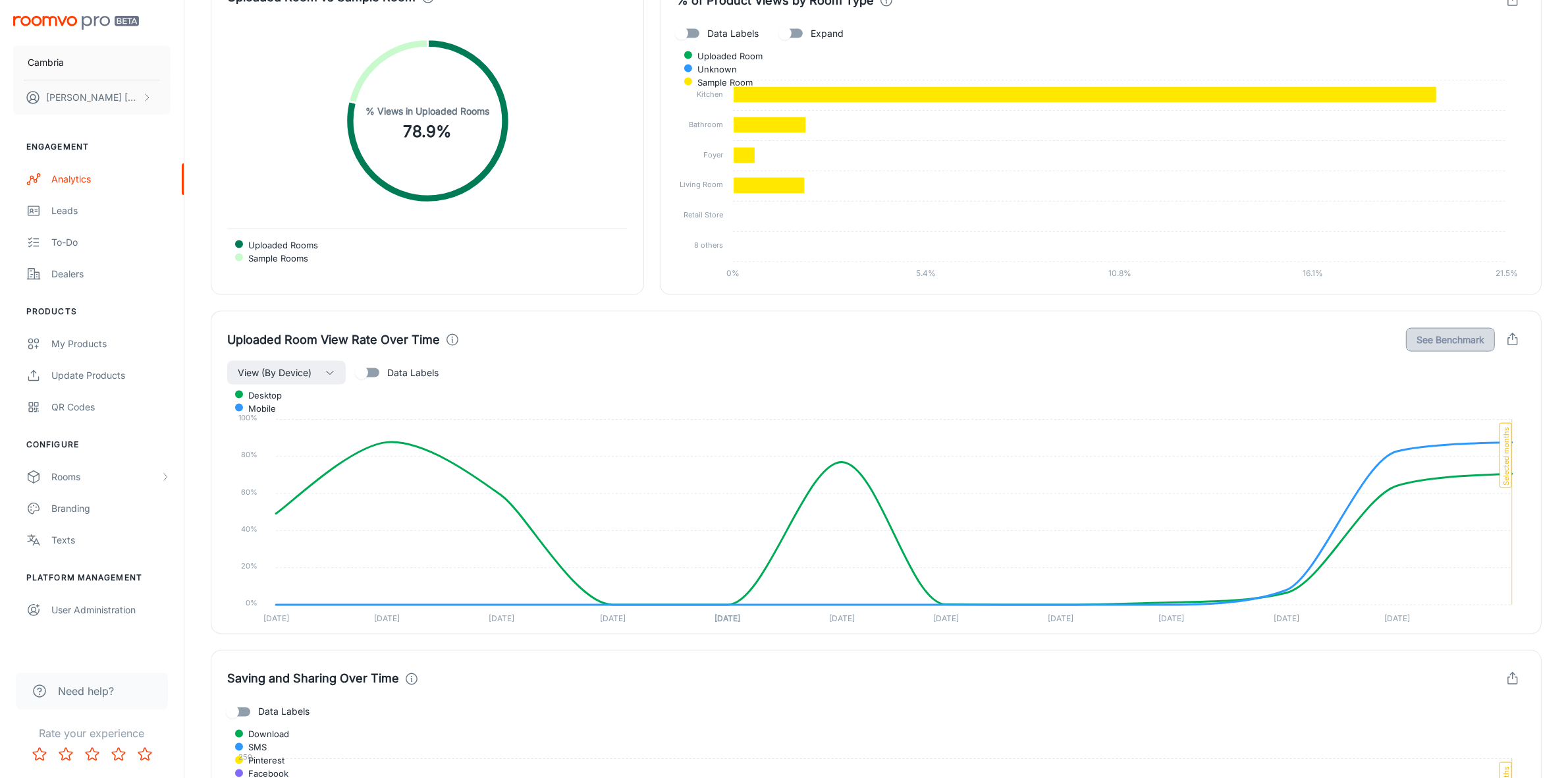
click at [1428, 345] on button "See Benchmark" at bounding box center [1451, 339] width 89 height 24
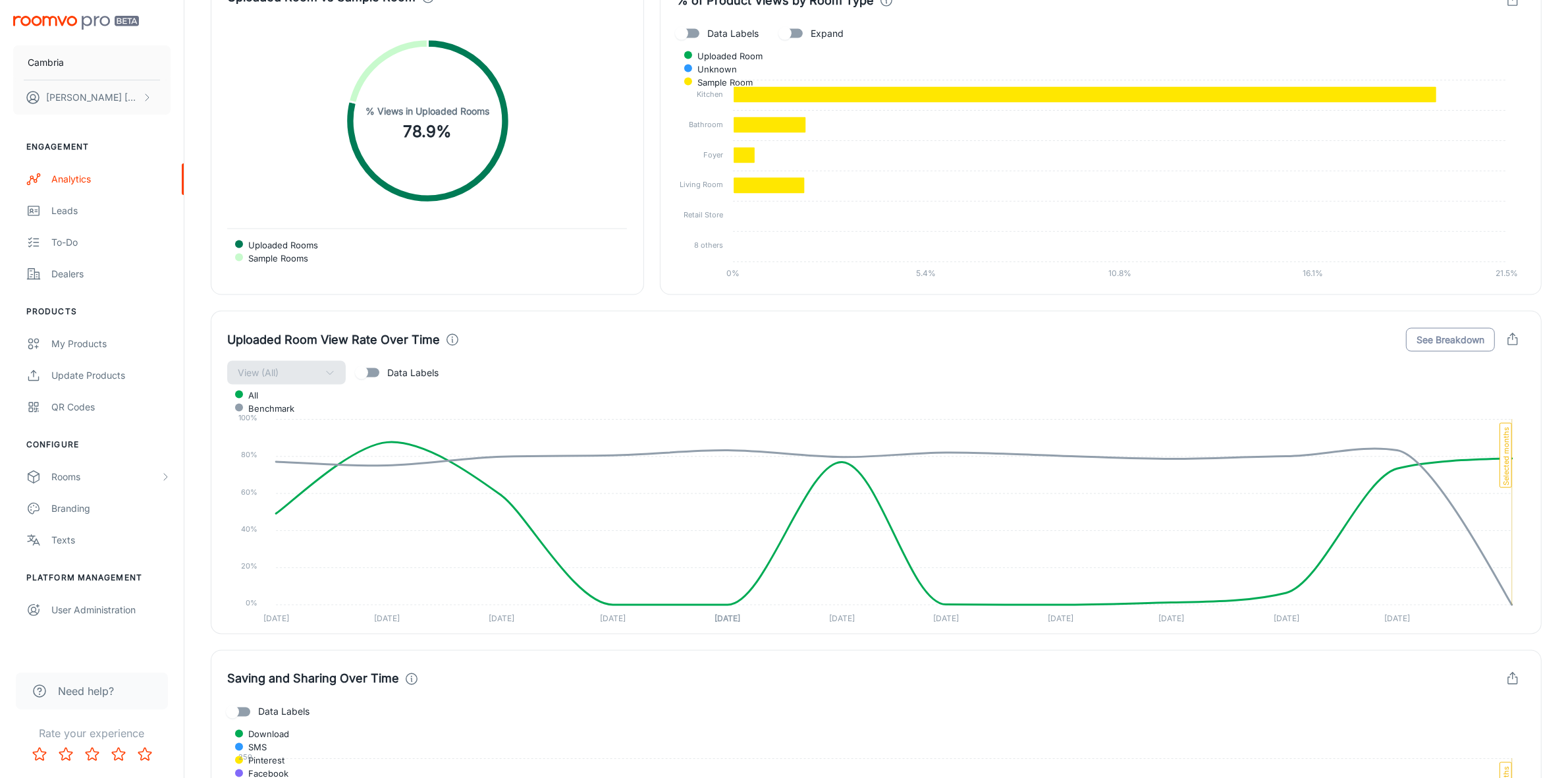
click at [1428, 345] on button "See Breakdown" at bounding box center [1451, 339] width 89 height 24
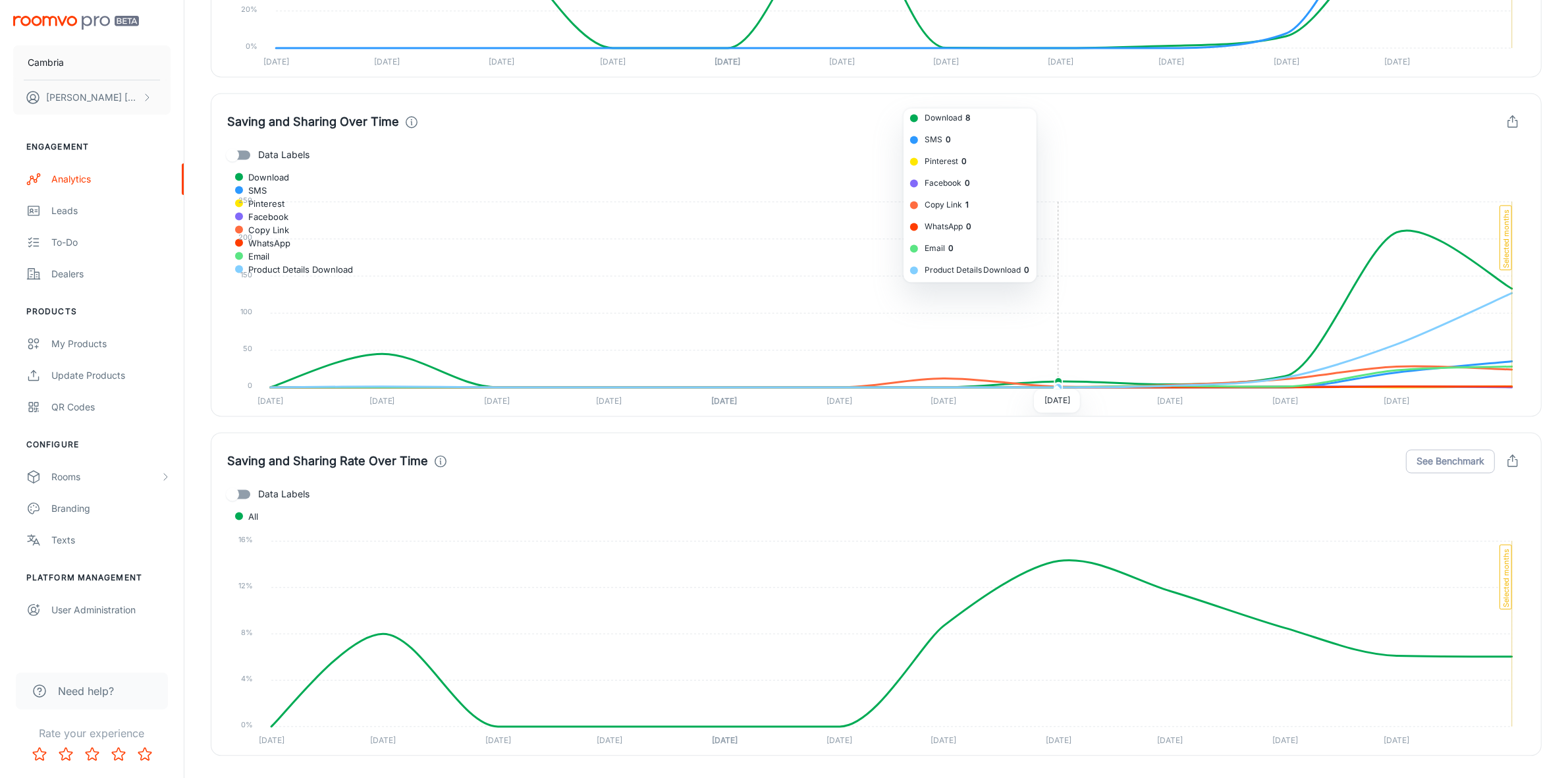
scroll to position [3235, 0]
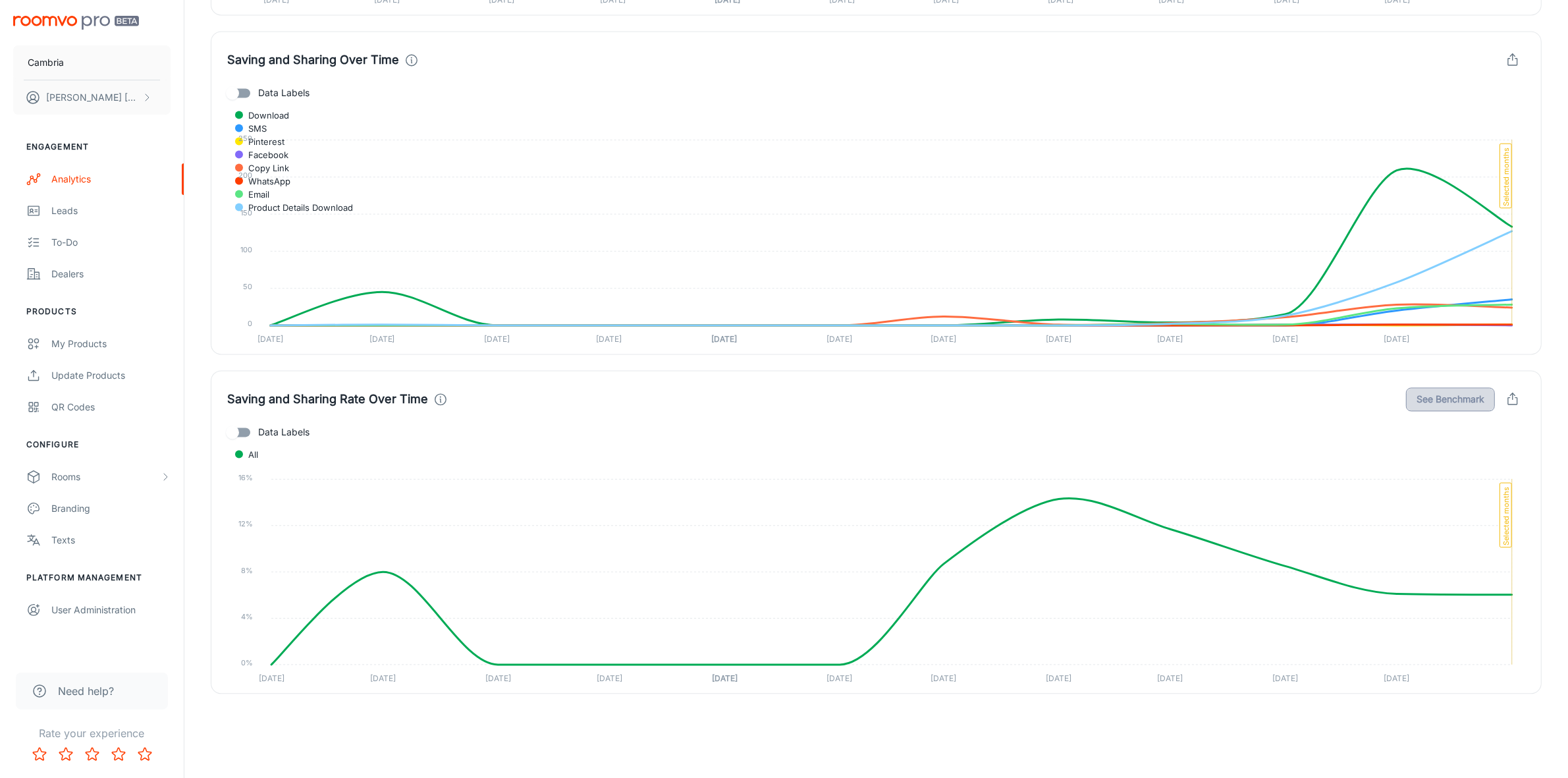
click at [1432, 393] on button "See Benchmark" at bounding box center [1451, 399] width 89 height 24
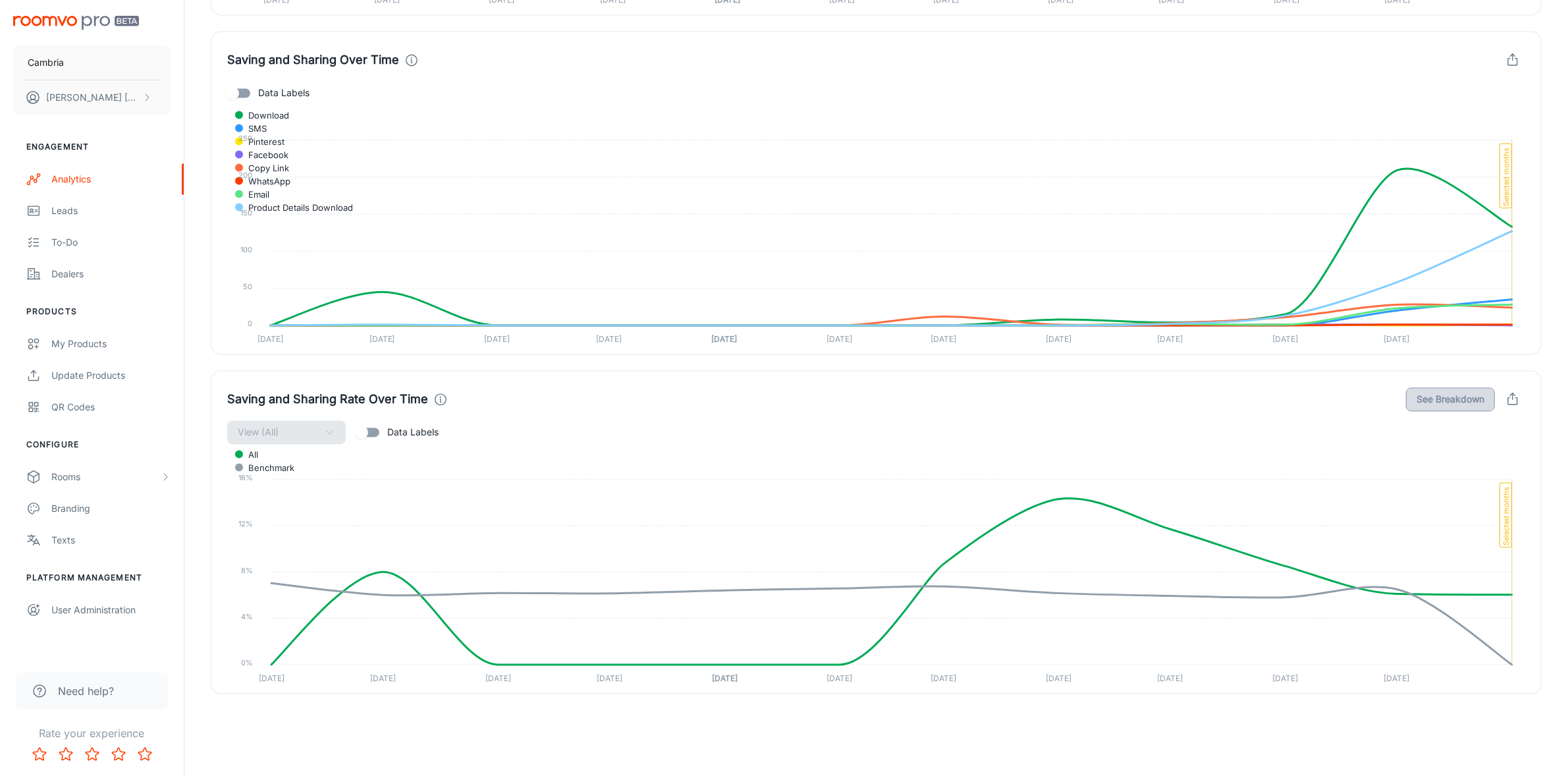
click at [1432, 393] on button "See Breakdown" at bounding box center [1451, 399] width 89 height 24
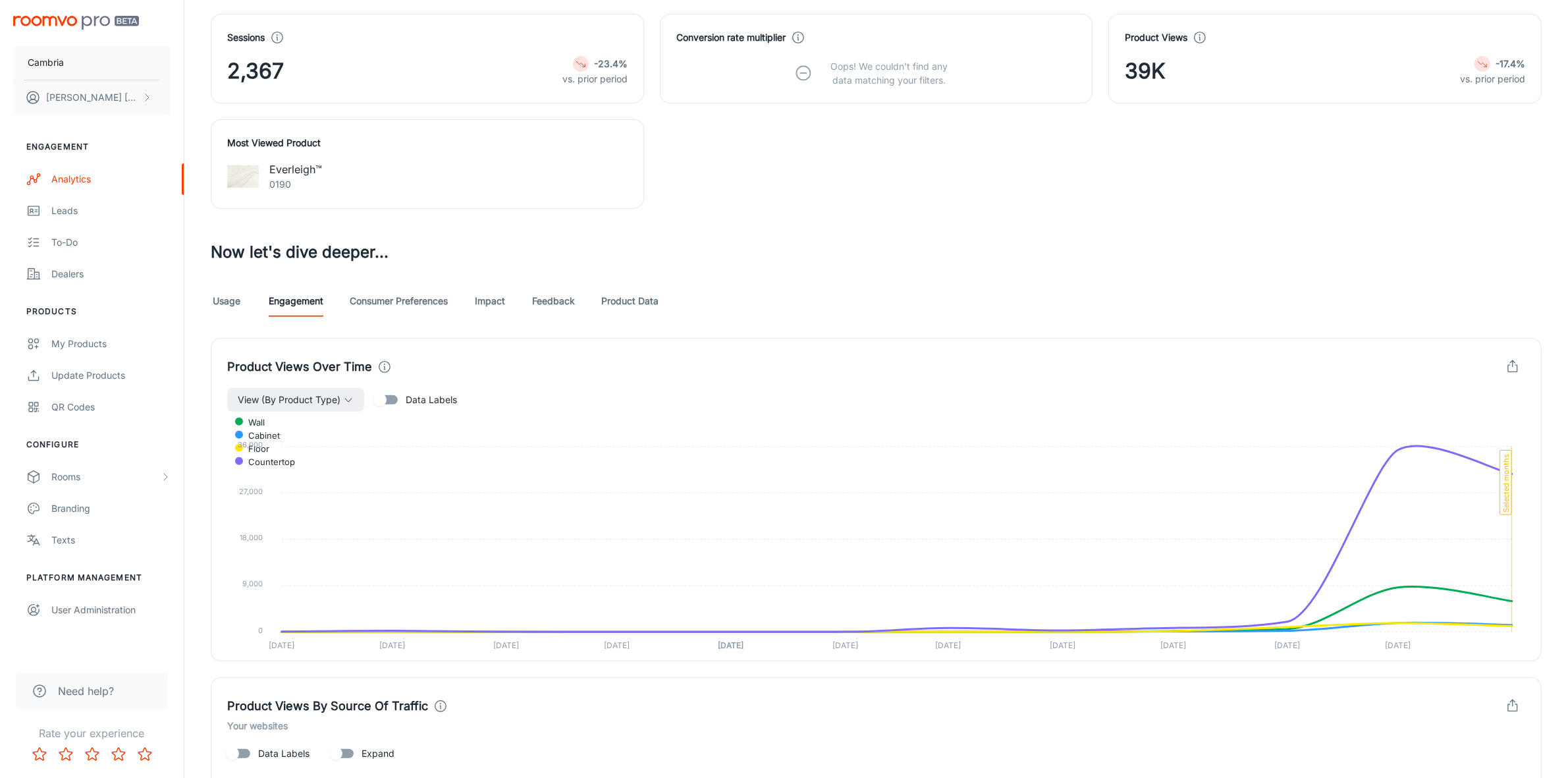
scroll to position [435, 0]
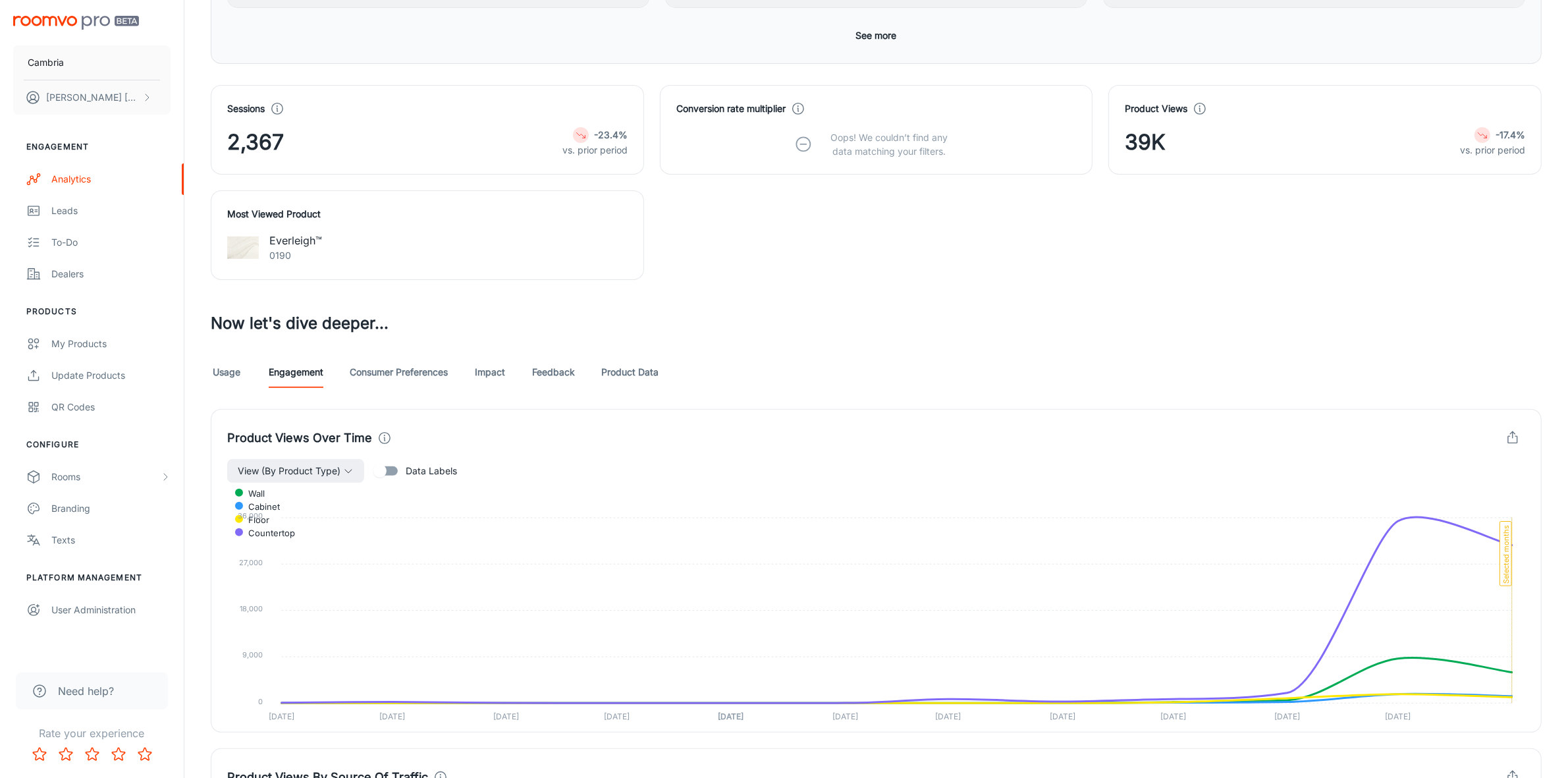
click at [430, 374] on link "Consumer Preferences" at bounding box center [399, 371] width 98 height 31
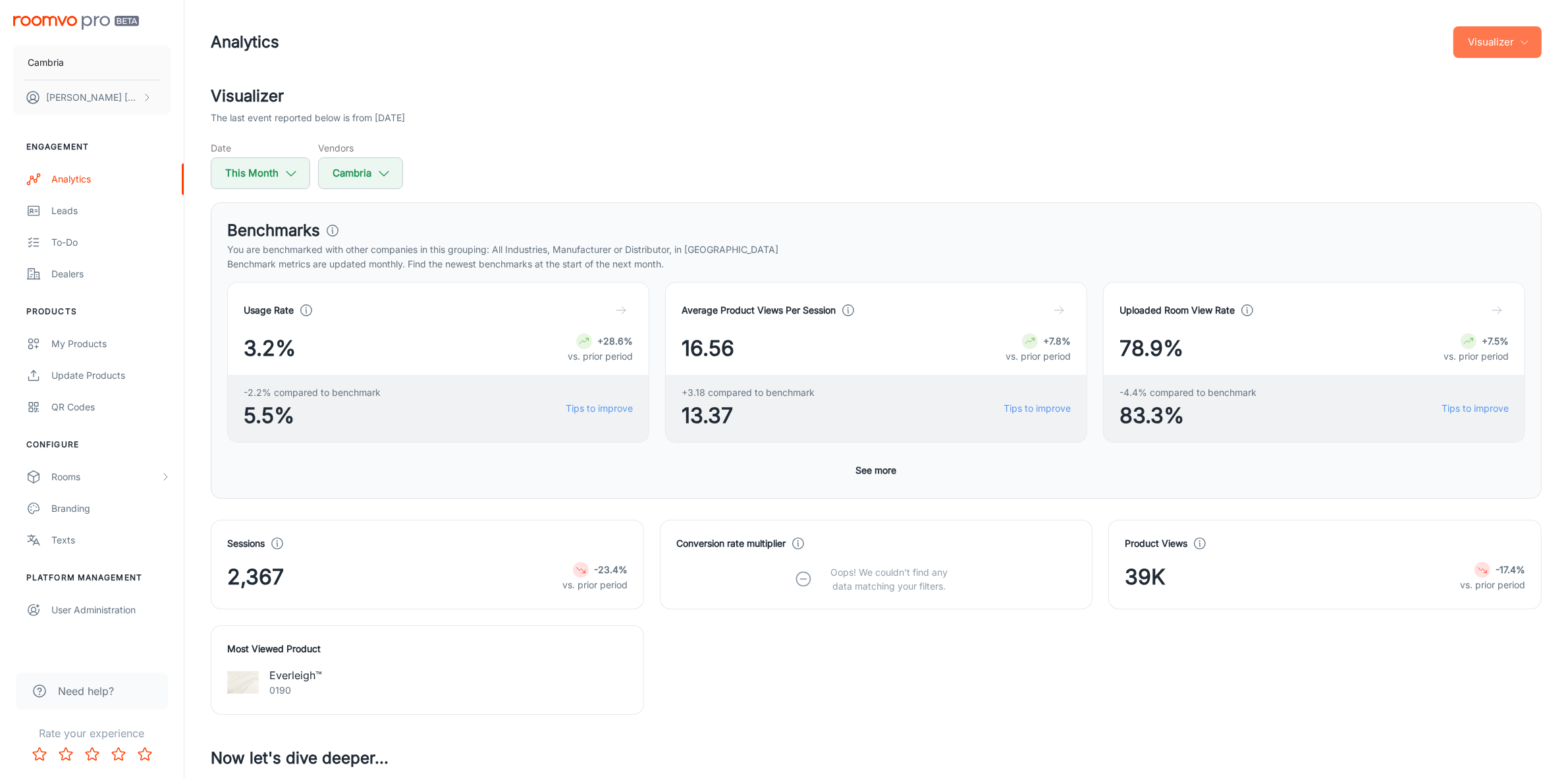
click at [1510, 41] on button "Visualizer" at bounding box center [1498, 41] width 88 height 31
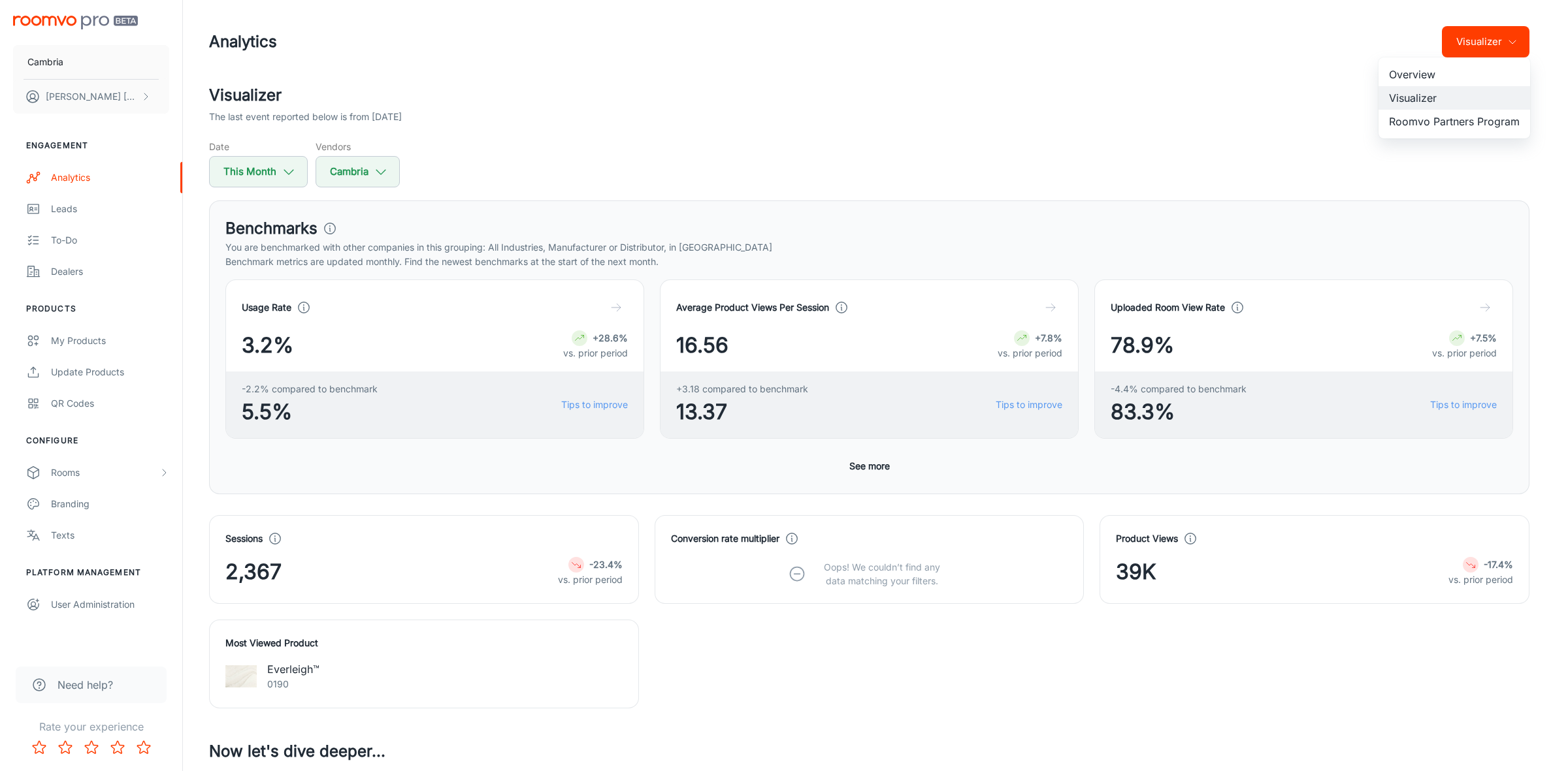
click at [1437, 121] on li "Roomvo Partners Program" at bounding box center [1454, 121] width 152 height 24
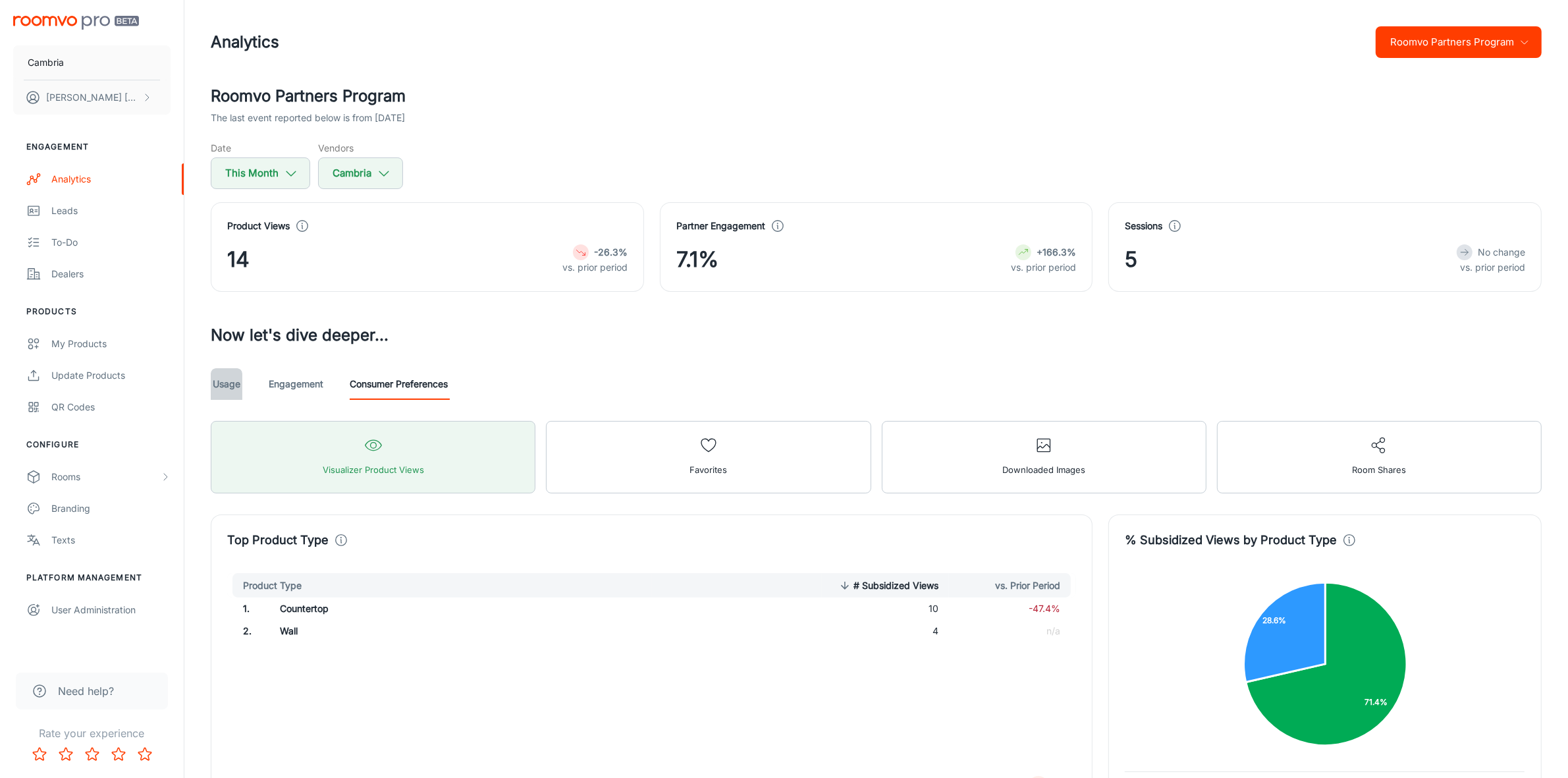
click at [222, 386] on link "Usage" at bounding box center [226, 384] width 31 height 31
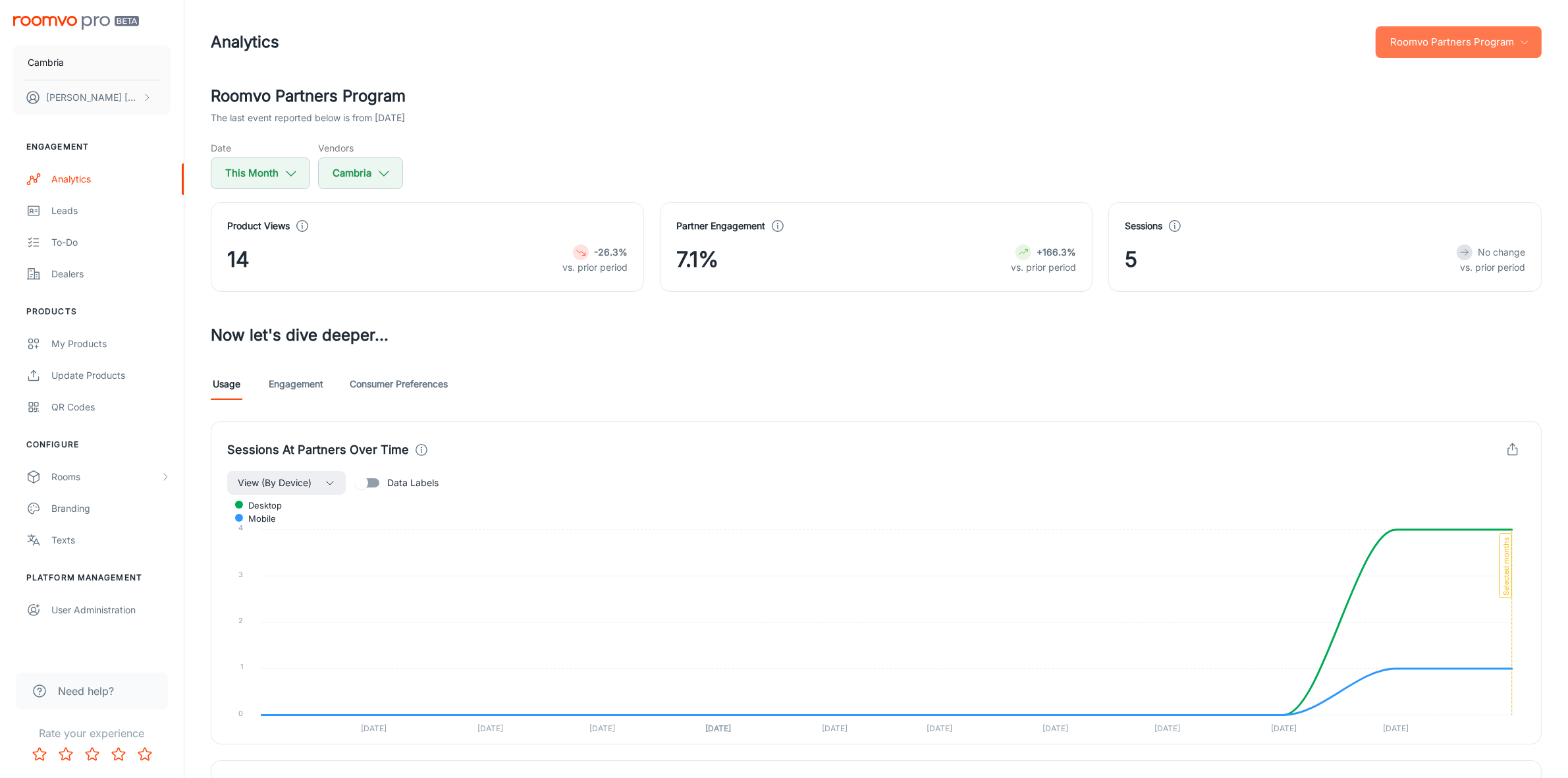
click at [1526, 38] on icon "button" at bounding box center [1525, 42] width 11 height 11
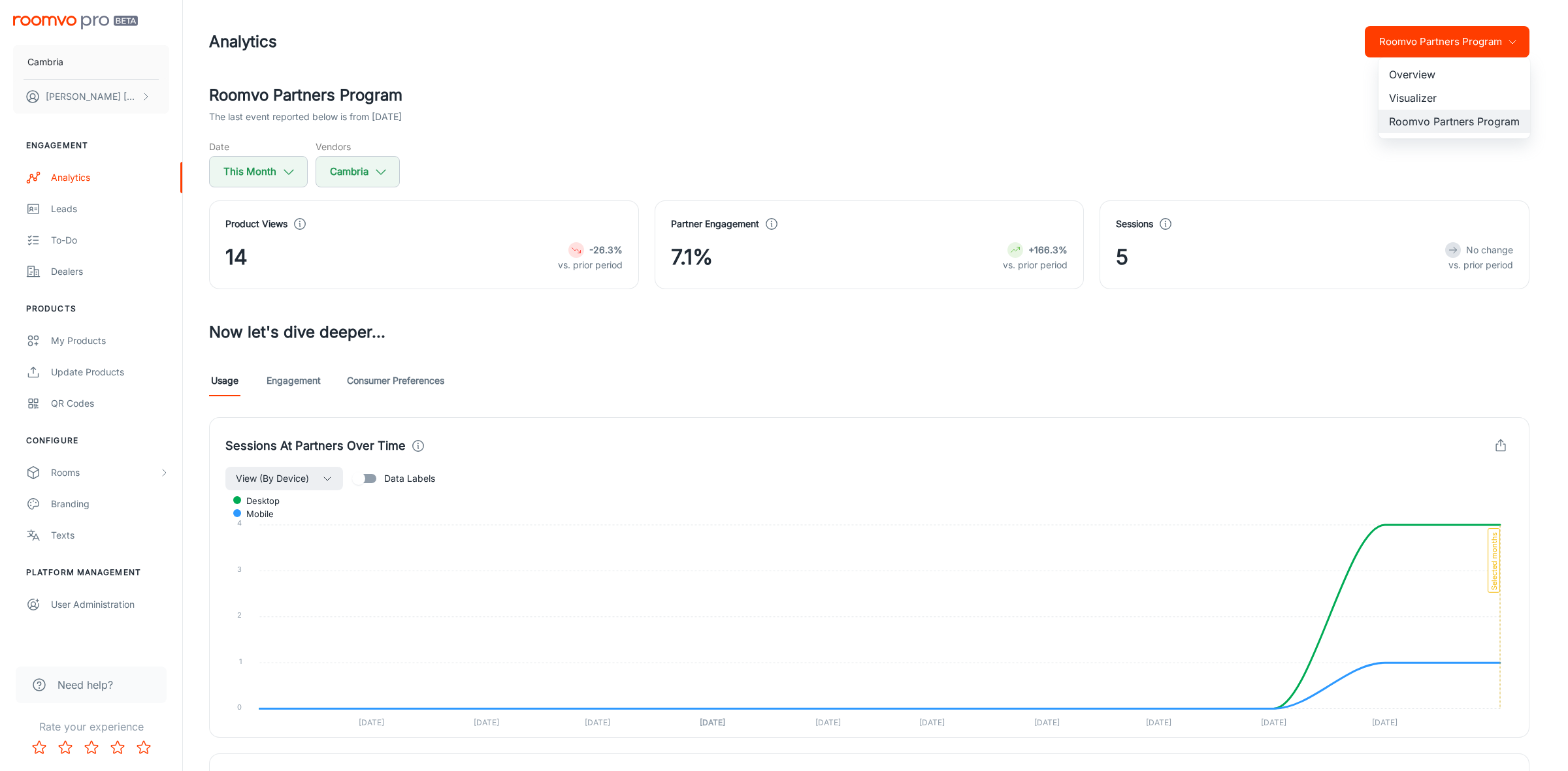
click at [1428, 96] on li "Visualizer" at bounding box center [1454, 98] width 152 height 24
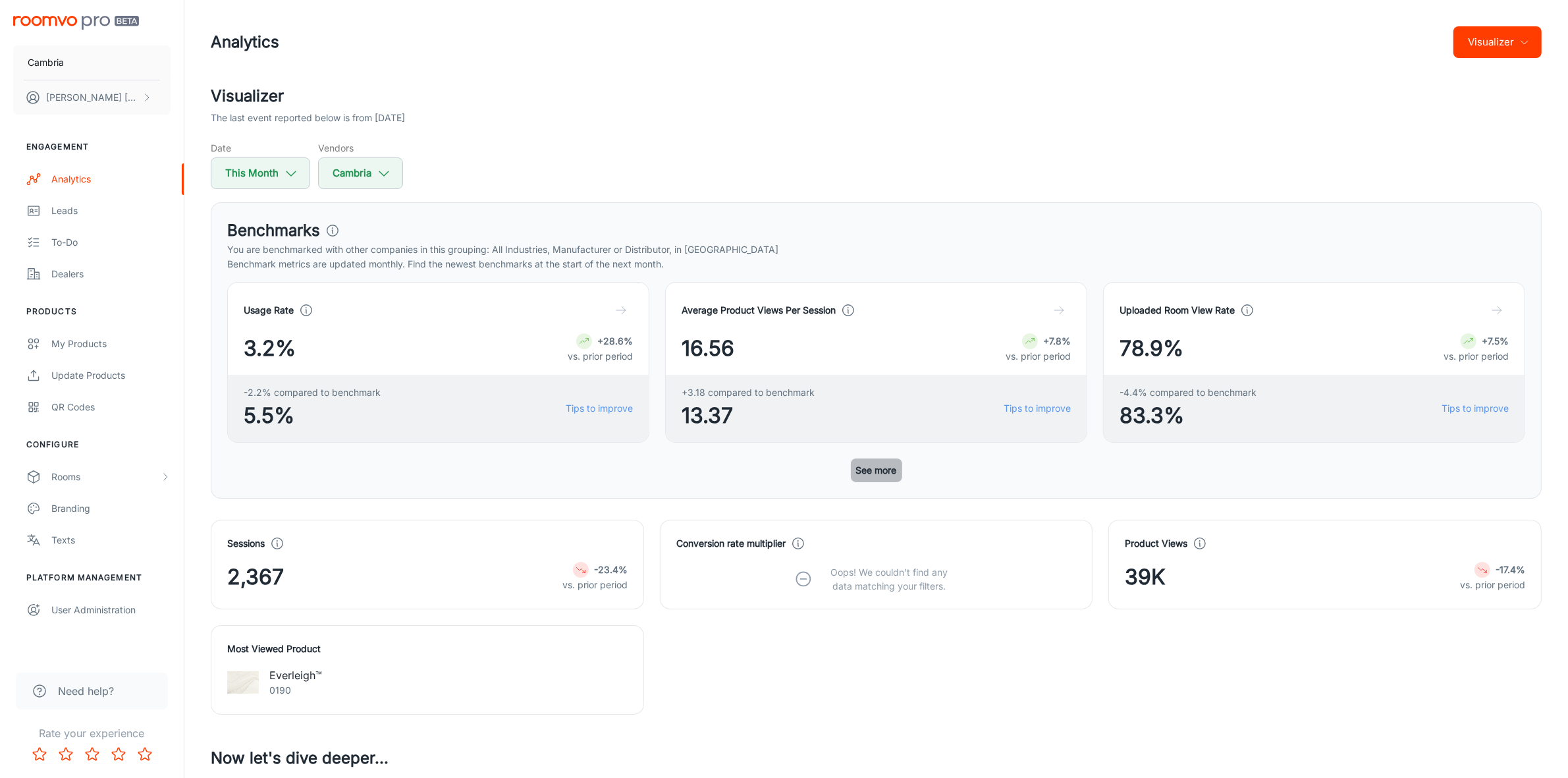
click at [861, 479] on button "See more" at bounding box center [876, 470] width 51 height 24
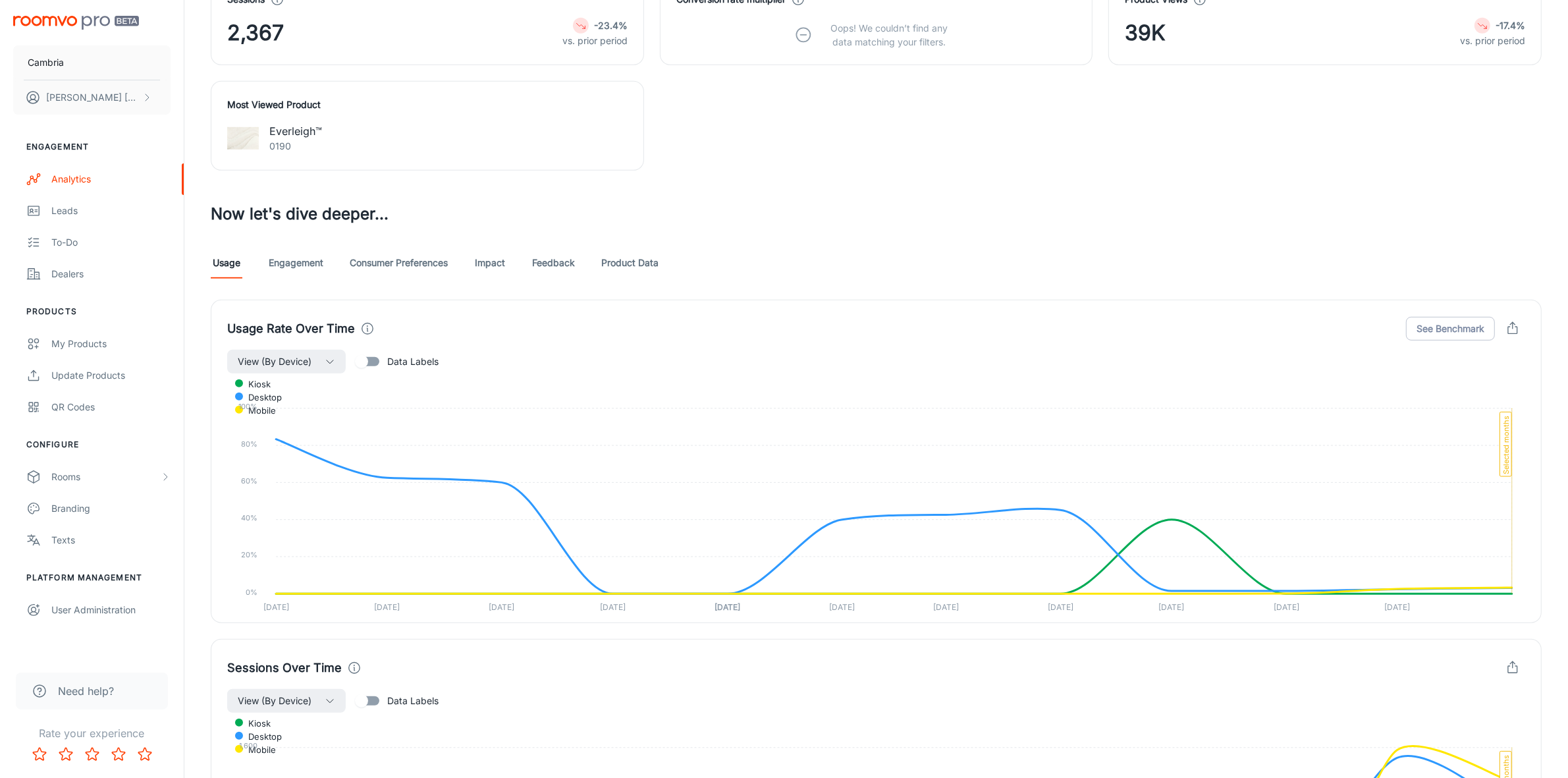
scroll to position [906, 0]
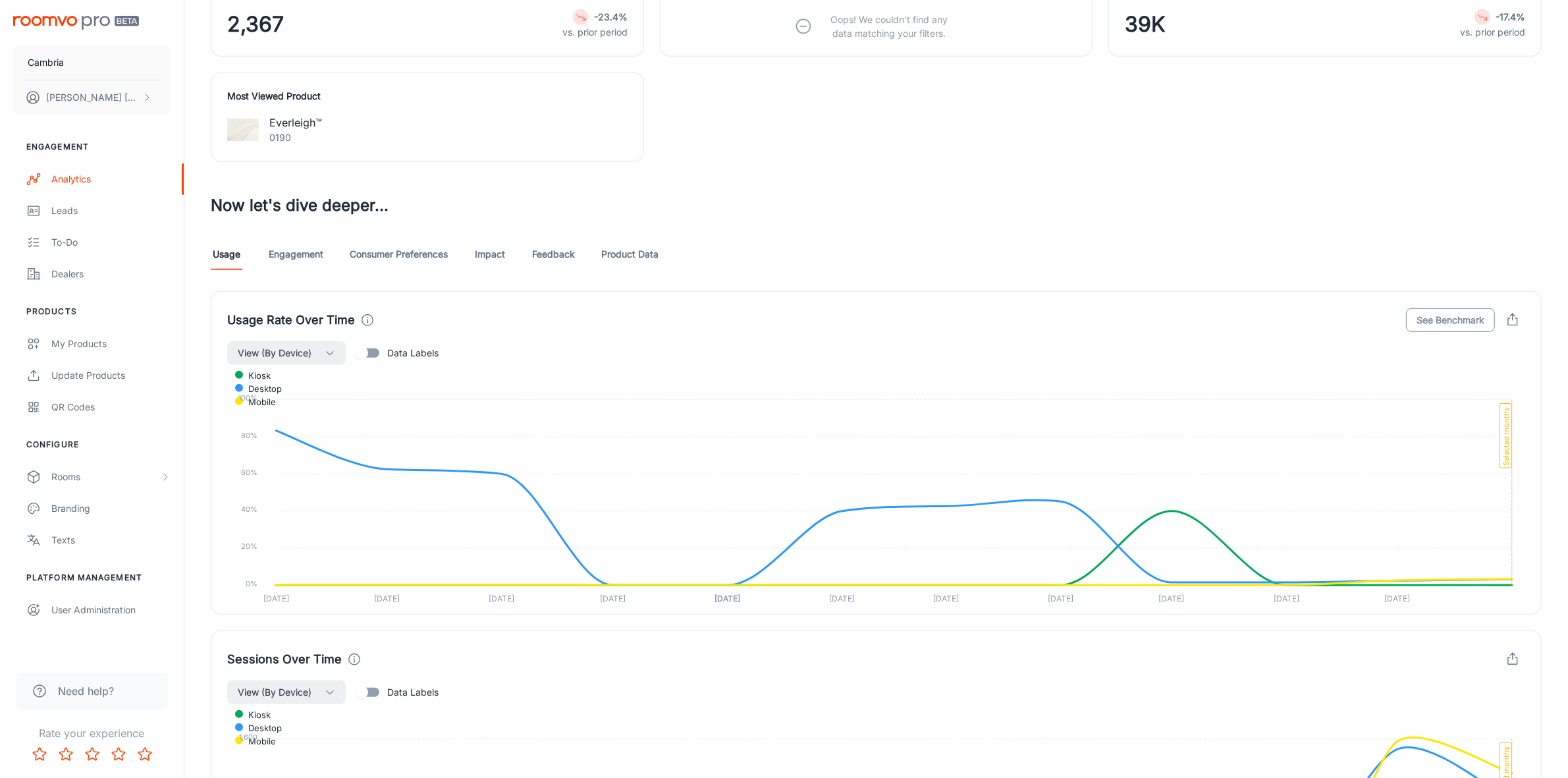
click at [1454, 323] on button "See Benchmark" at bounding box center [1451, 320] width 89 height 24
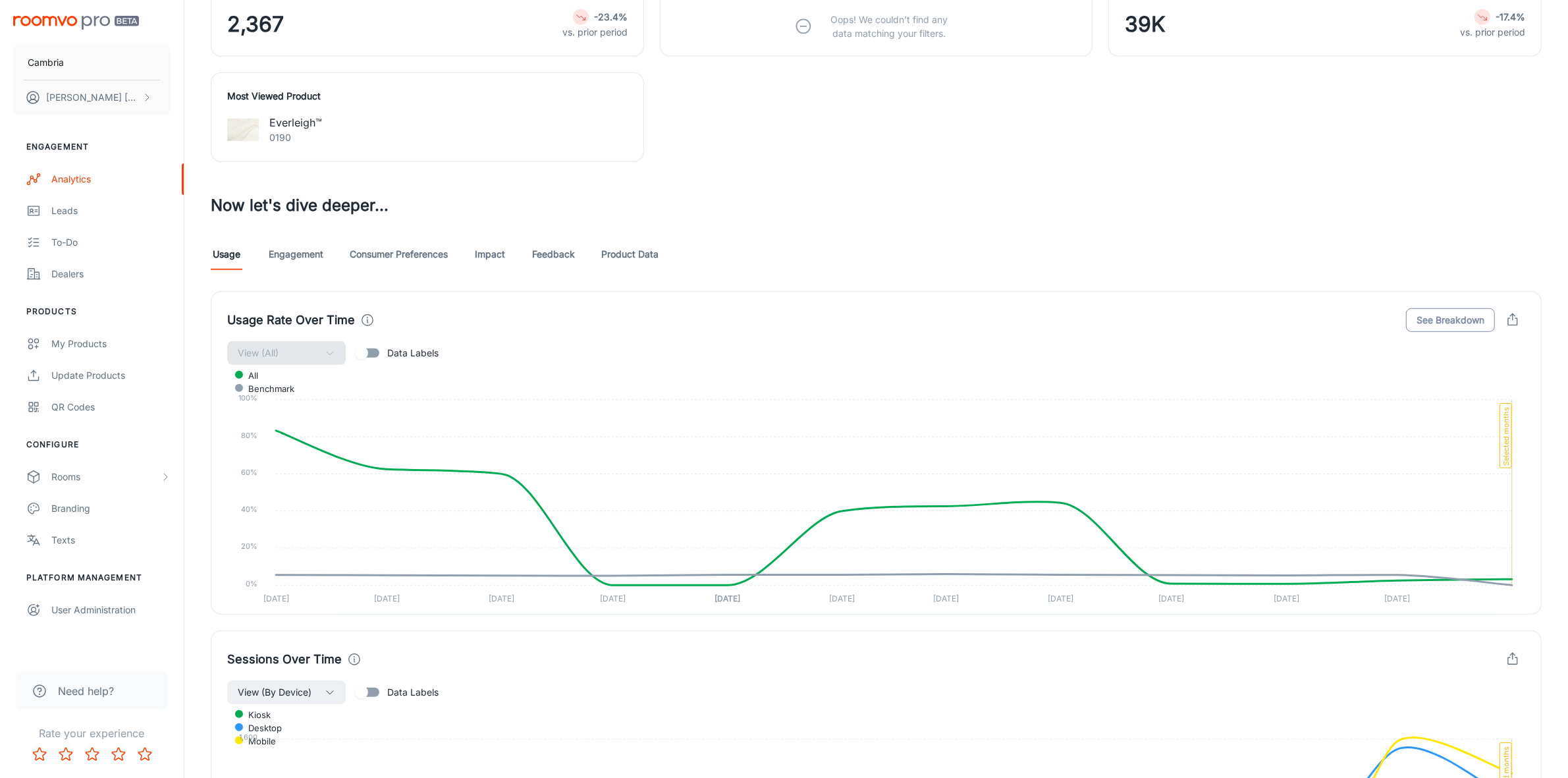
click at [1454, 323] on button "See Breakdown" at bounding box center [1451, 320] width 89 height 24
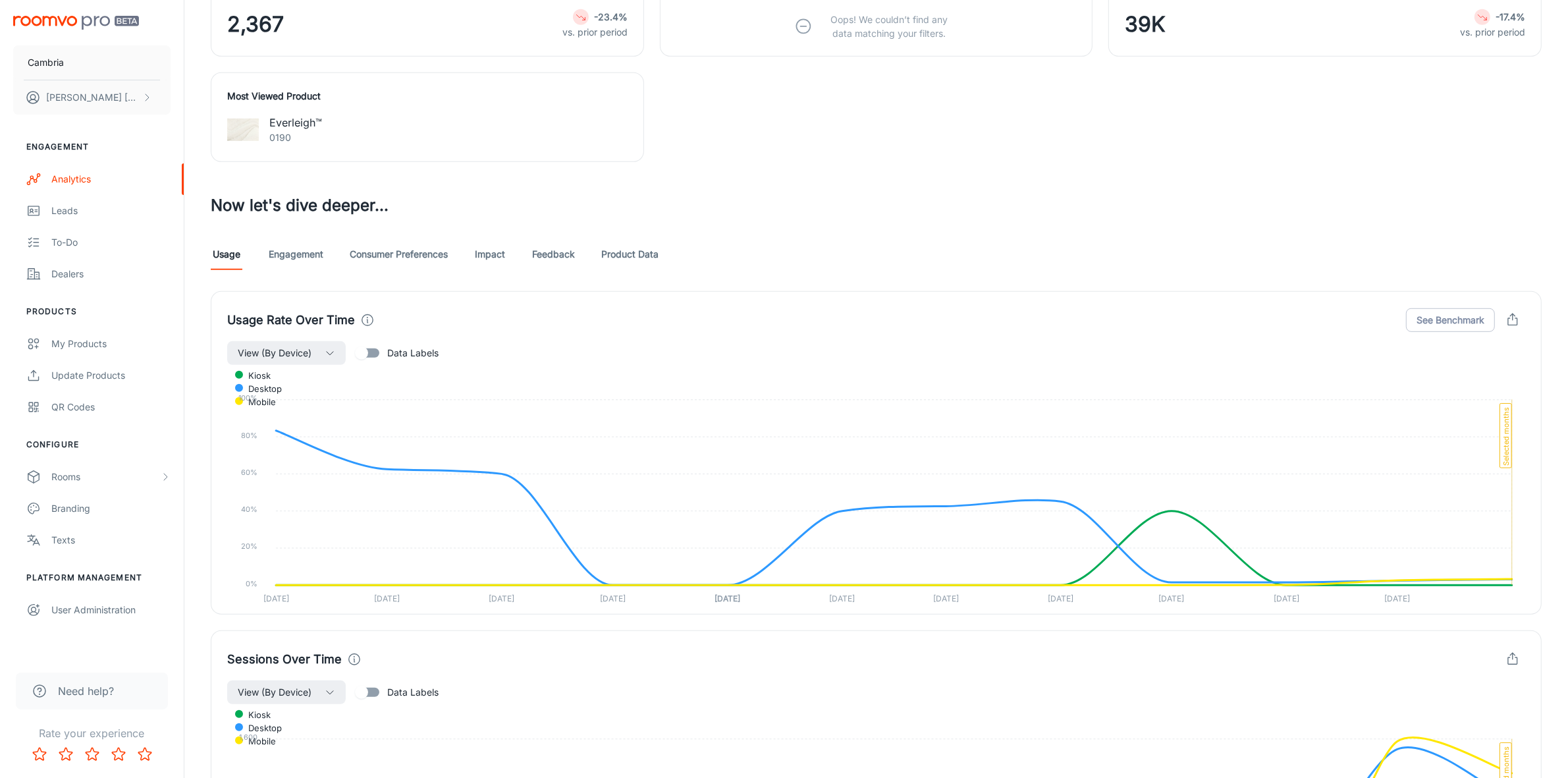
click at [293, 263] on link "Engagement" at bounding box center [296, 253] width 54 height 31
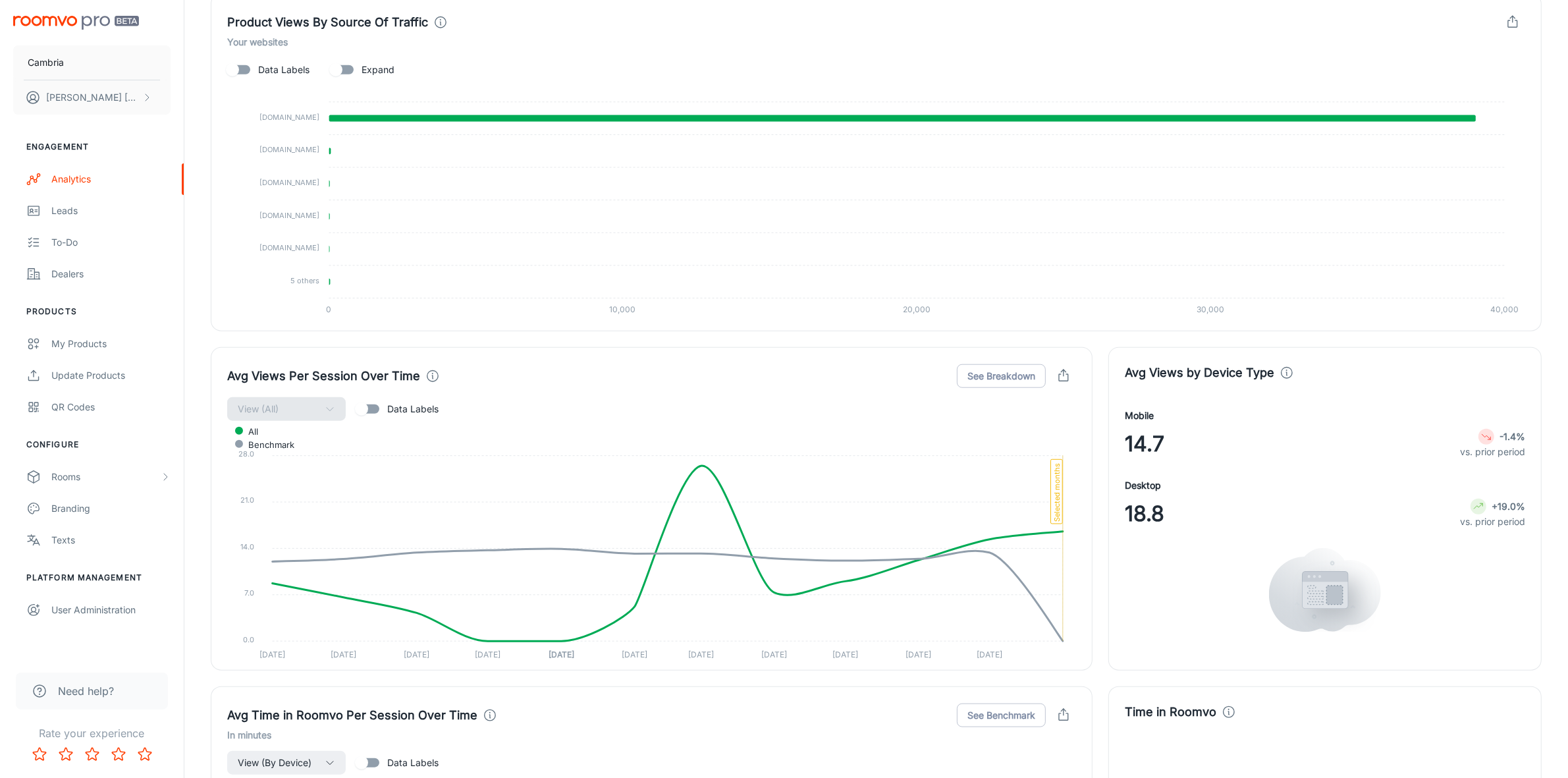
scroll to position [1329, 0]
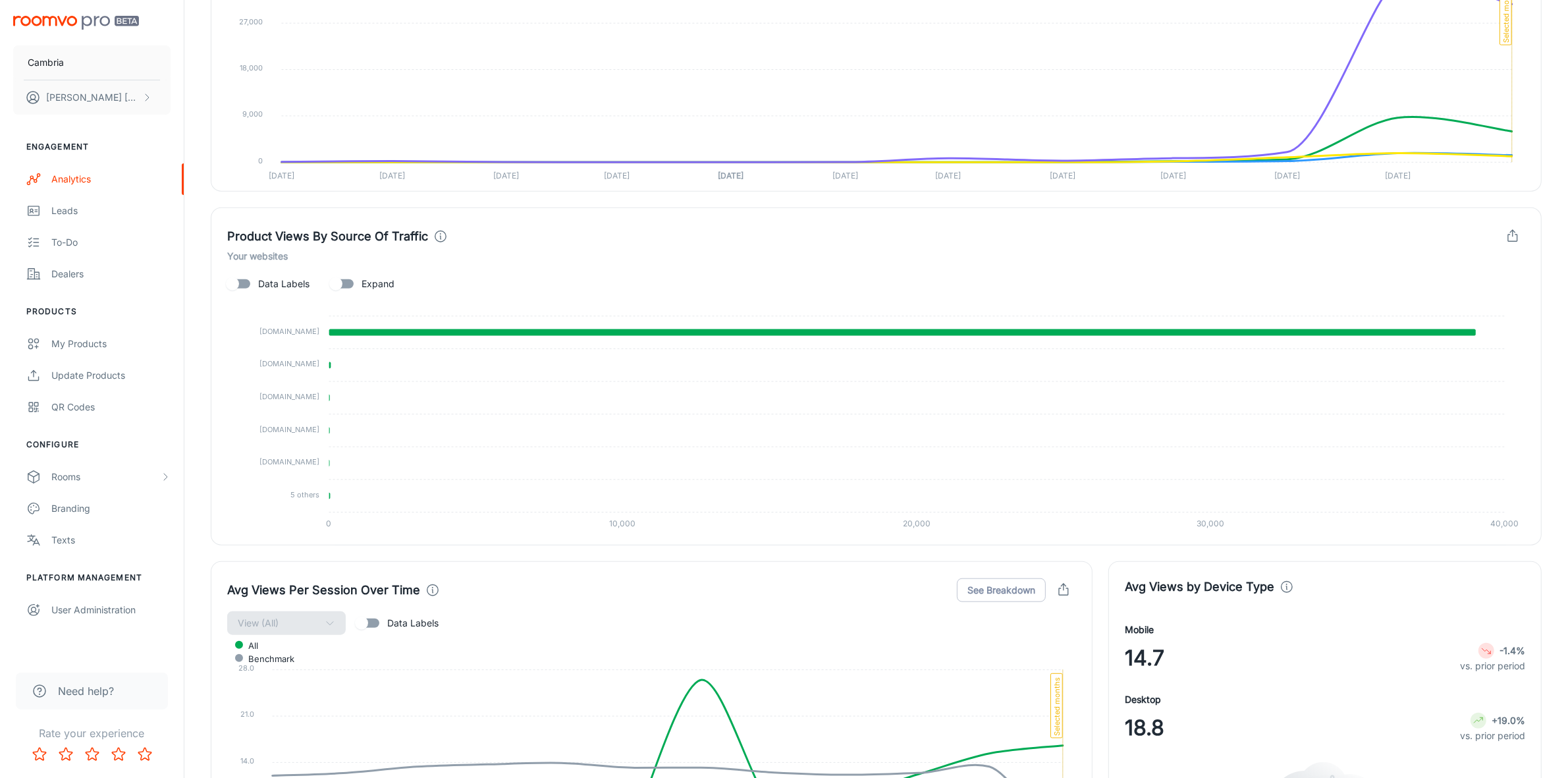
click at [364, 280] on span "Expand" at bounding box center [377, 283] width 33 height 15
click at [364, 280] on input "Expand" at bounding box center [336, 283] width 75 height 25
checkbox input "true"
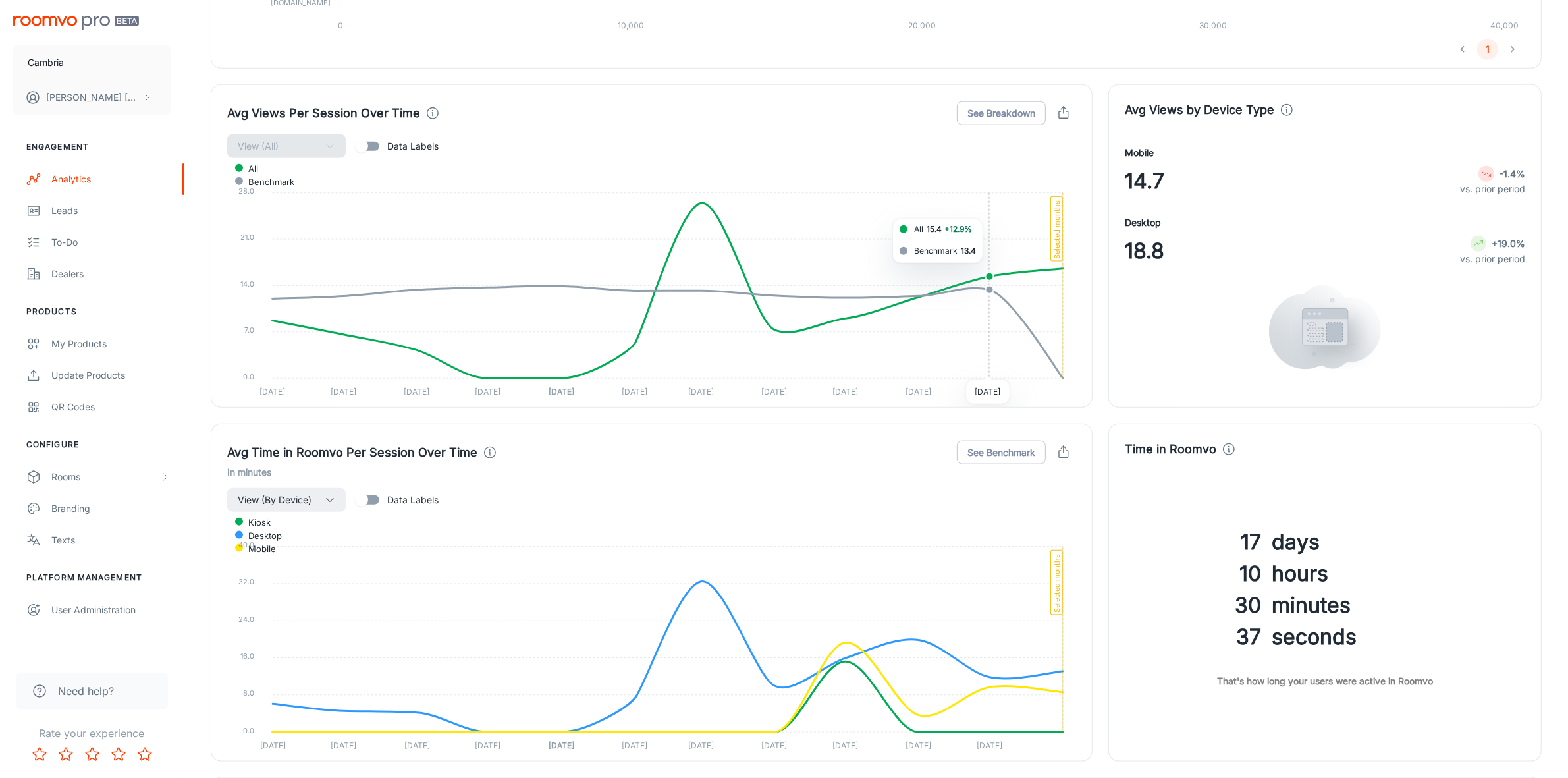
scroll to position [1741, 0]
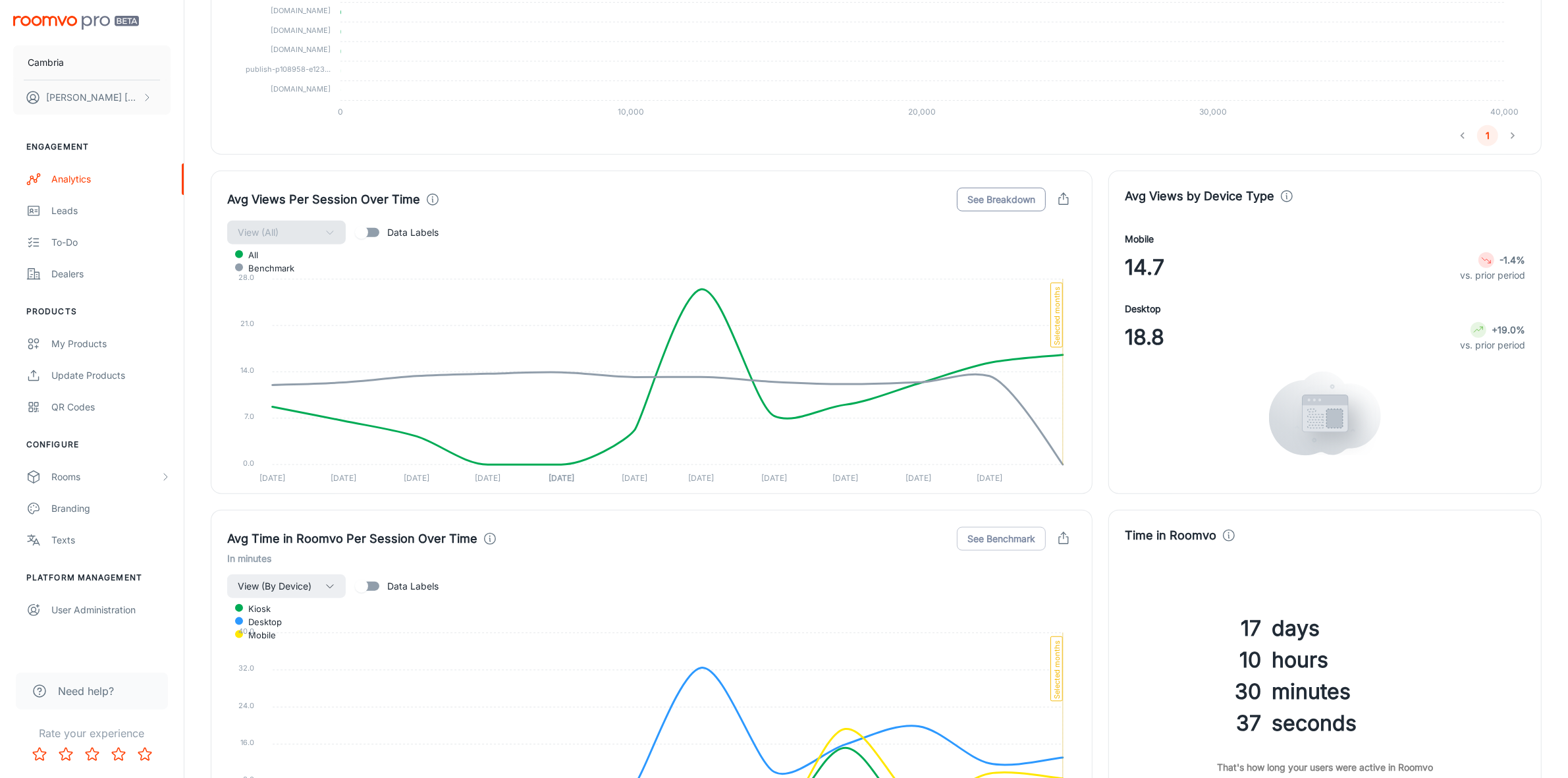
click at [1012, 201] on button "See Breakdown" at bounding box center [1001, 199] width 89 height 24
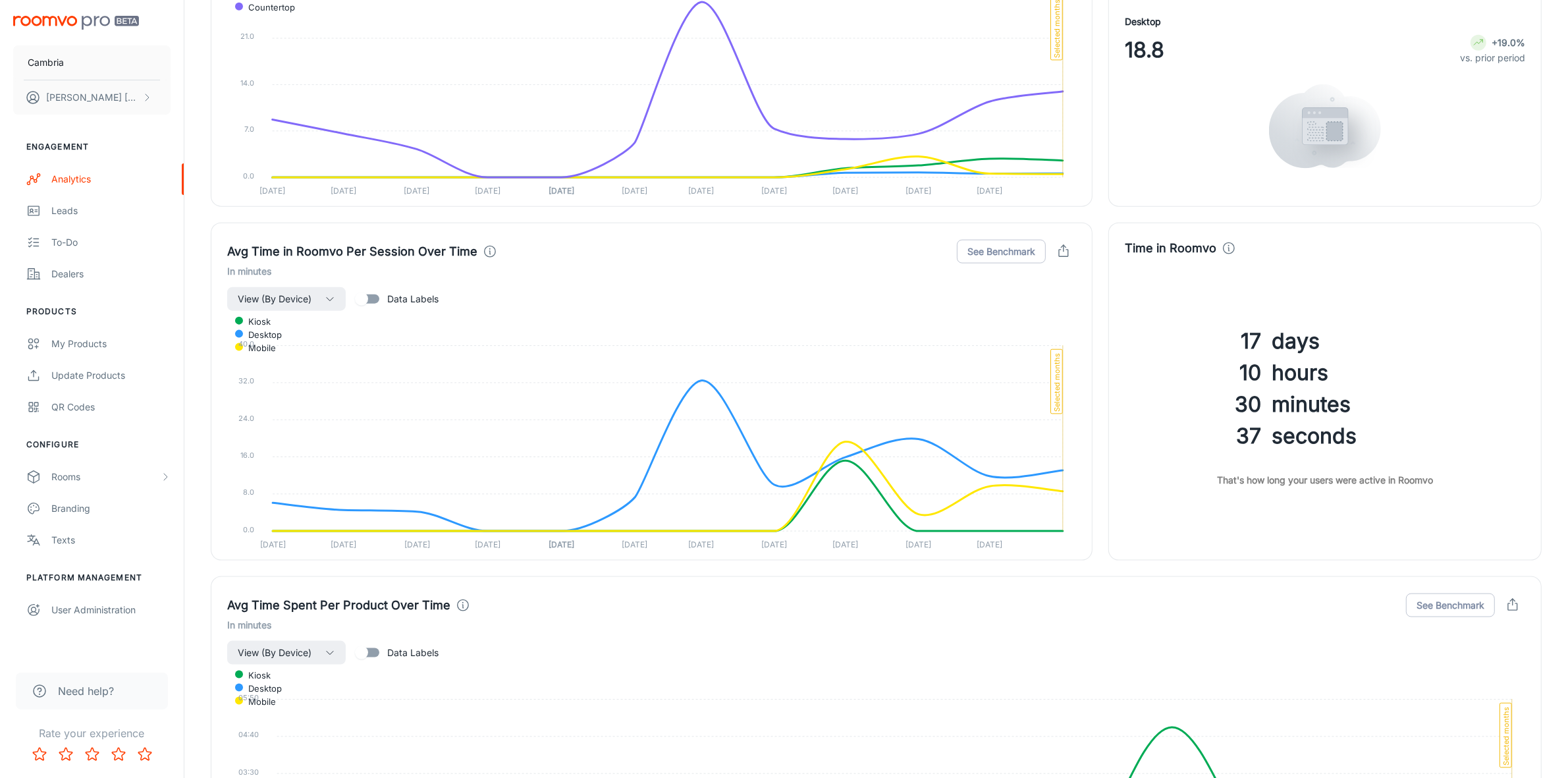
scroll to position [2070, 0]
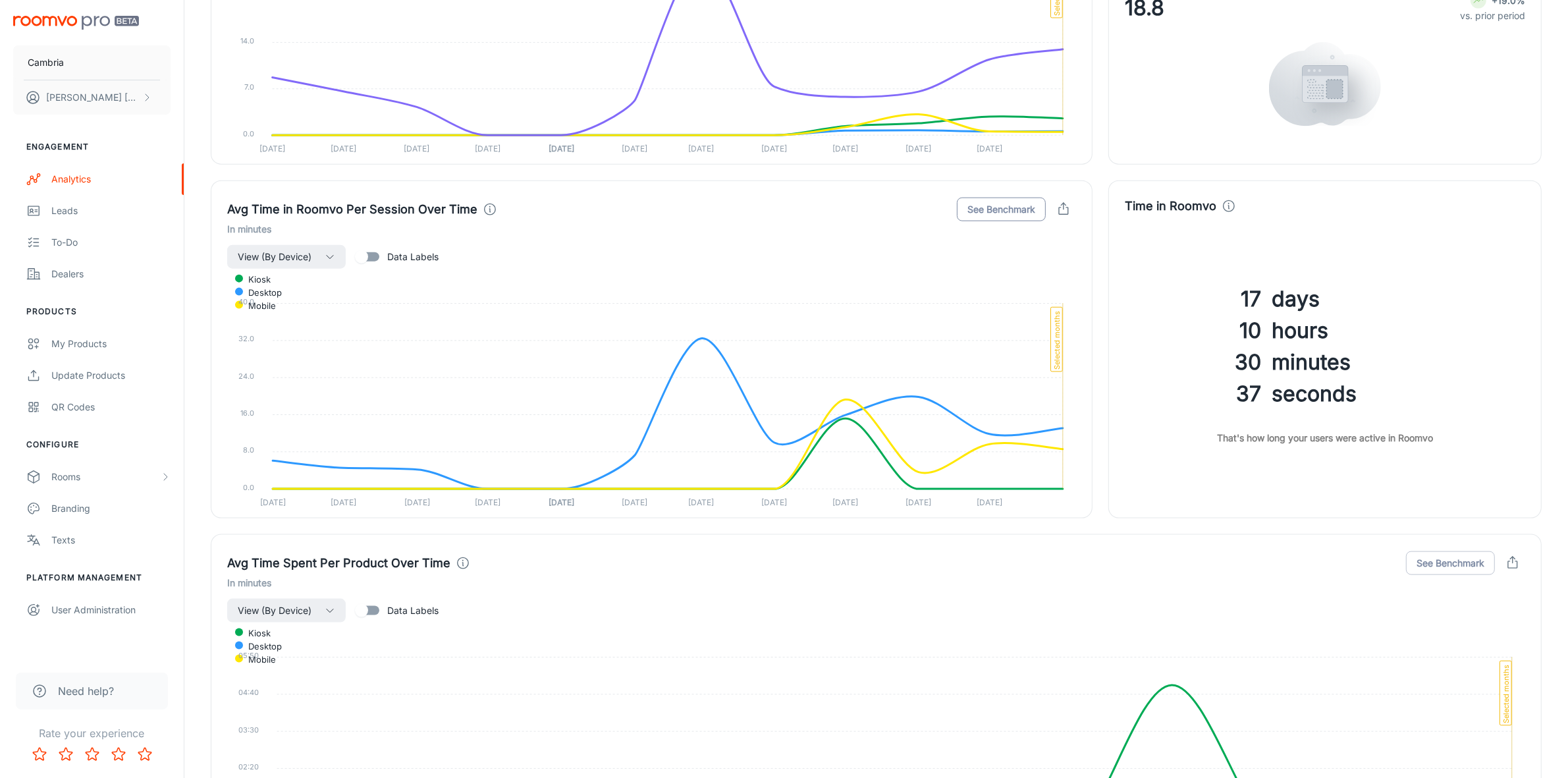
click at [998, 210] on button "See Benchmark" at bounding box center [1001, 209] width 89 height 24
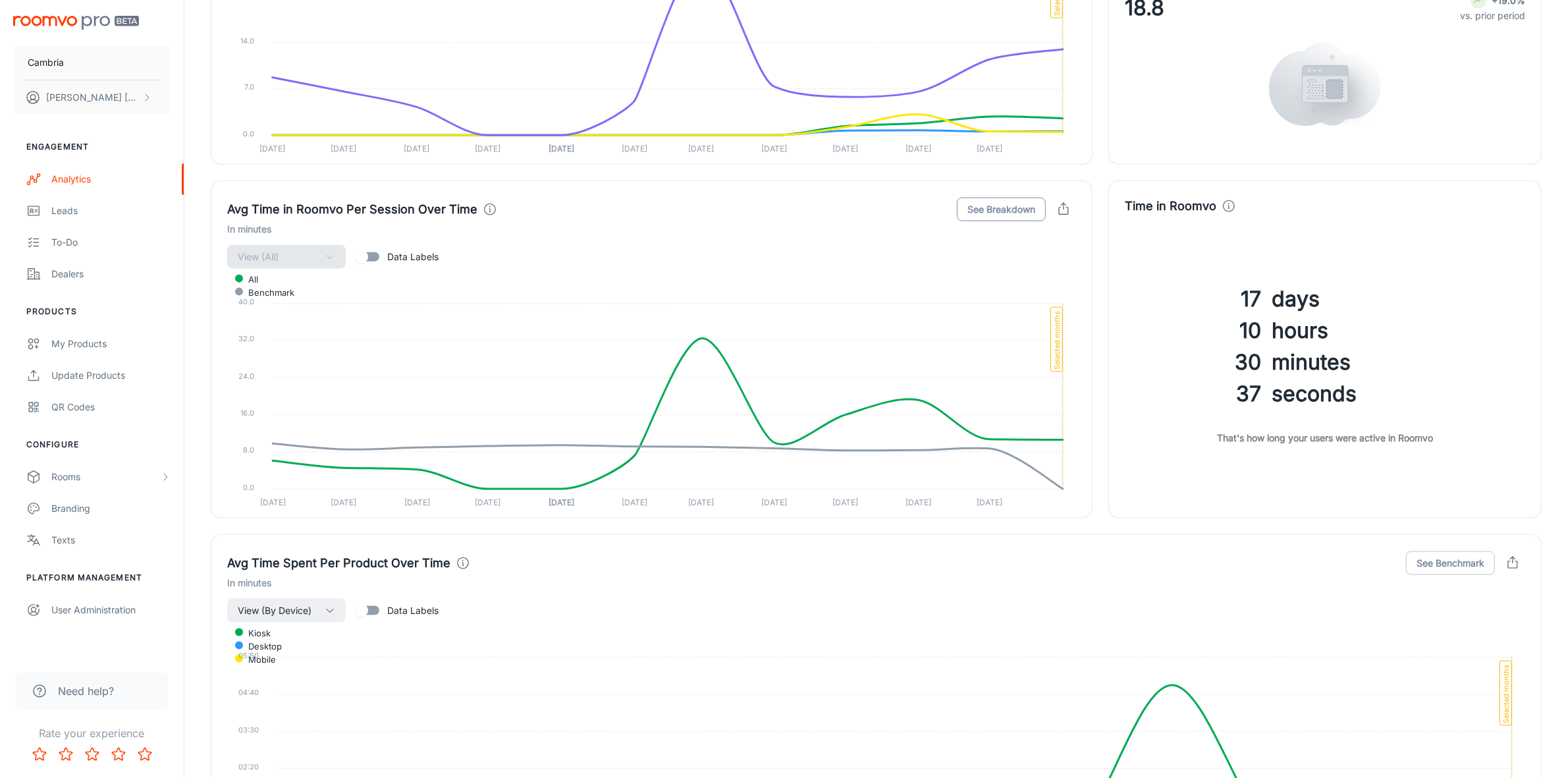
click at [998, 210] on button "See Breakdown" at bounding box center [1001, 209] width 89 height 24
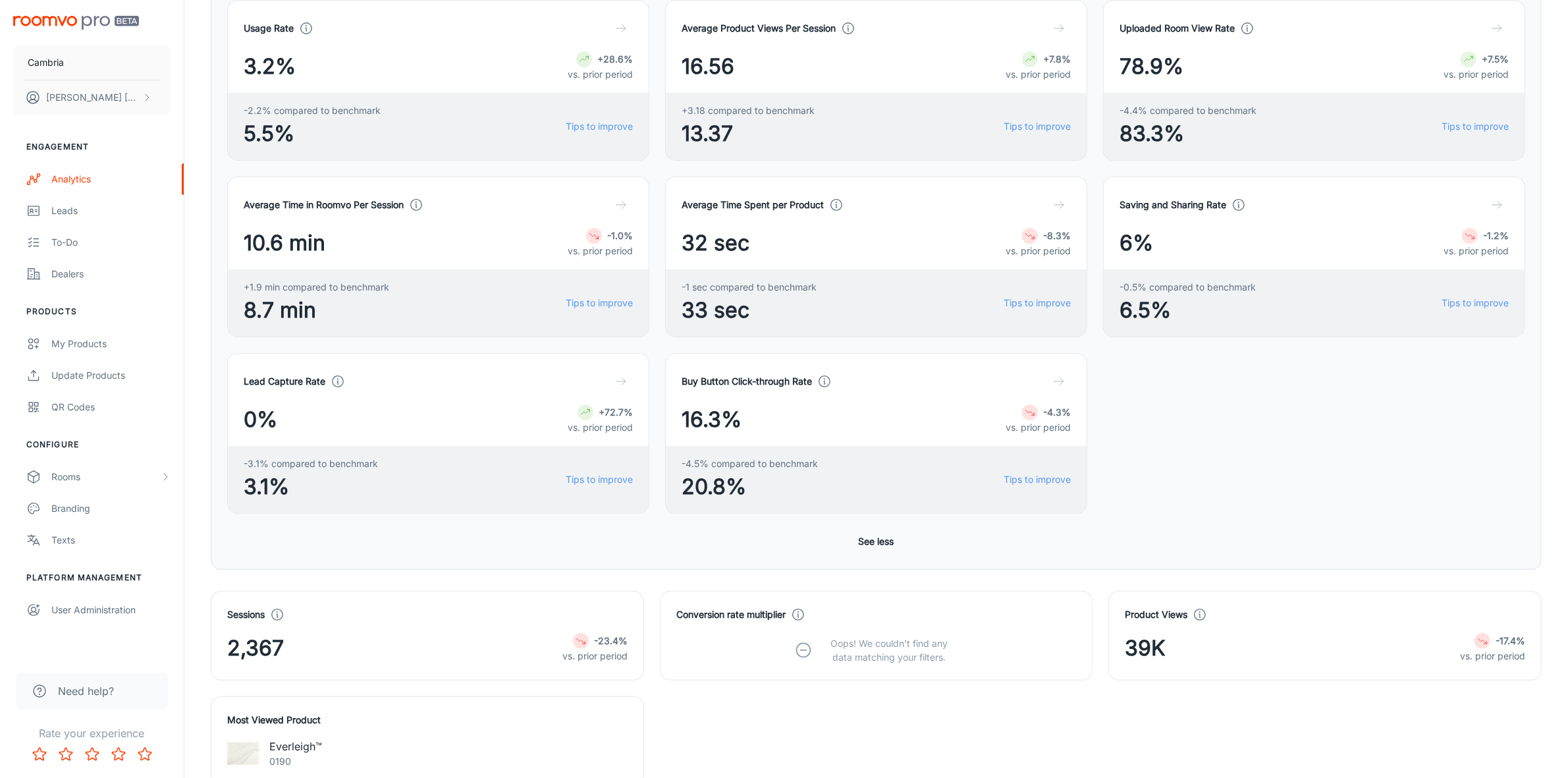
scroll to position [0, 0]
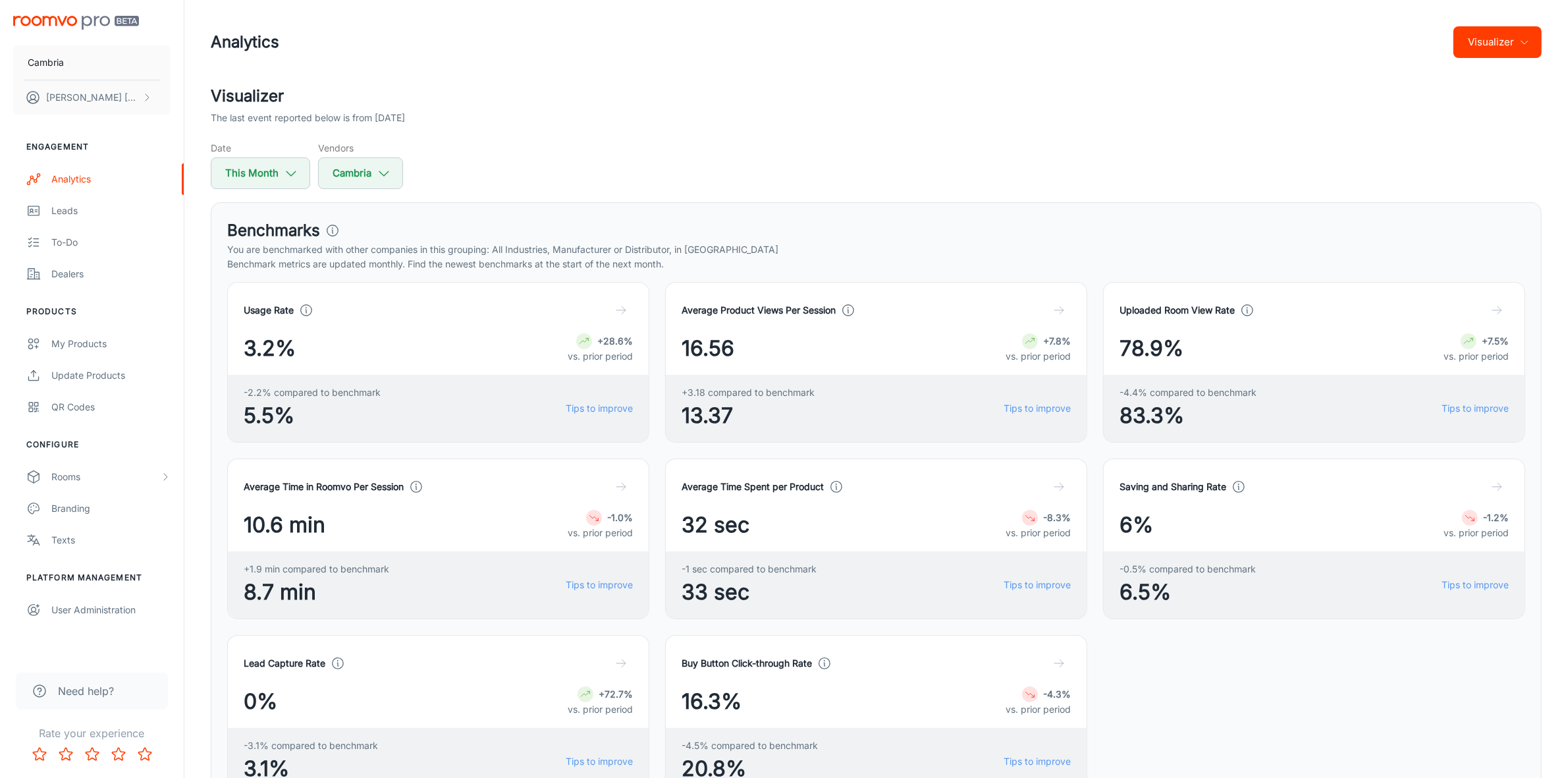
click at [1528, 34] on button "Visualizer" at bounding box center [1498, 41] width 88 height 31
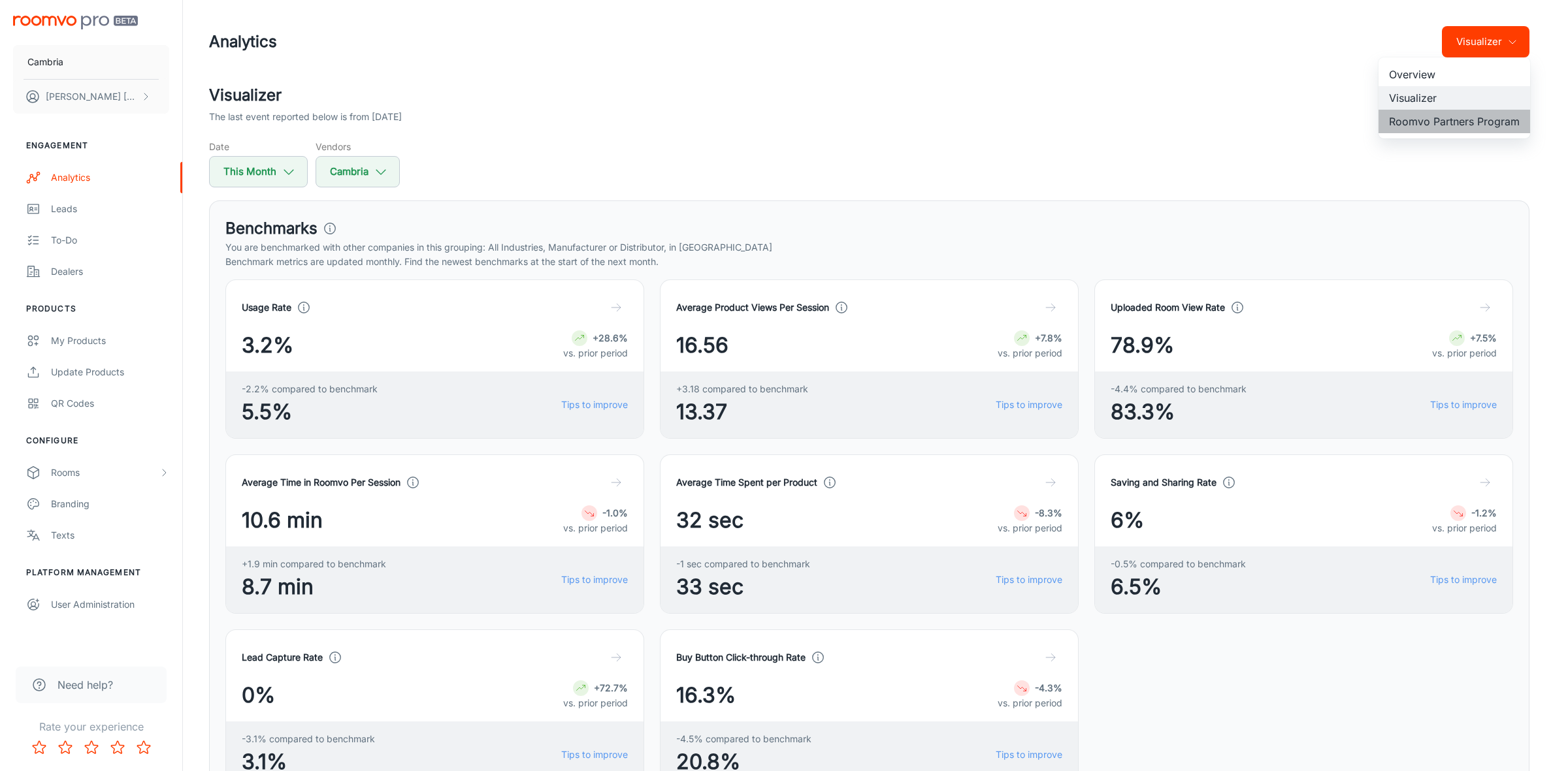
click at [1456, 121] on li "Roomvo Partners Program" at bounding box center [1454, 121] width 152 height 24
